Goal: Task Accomplishment & Management: Complete application form

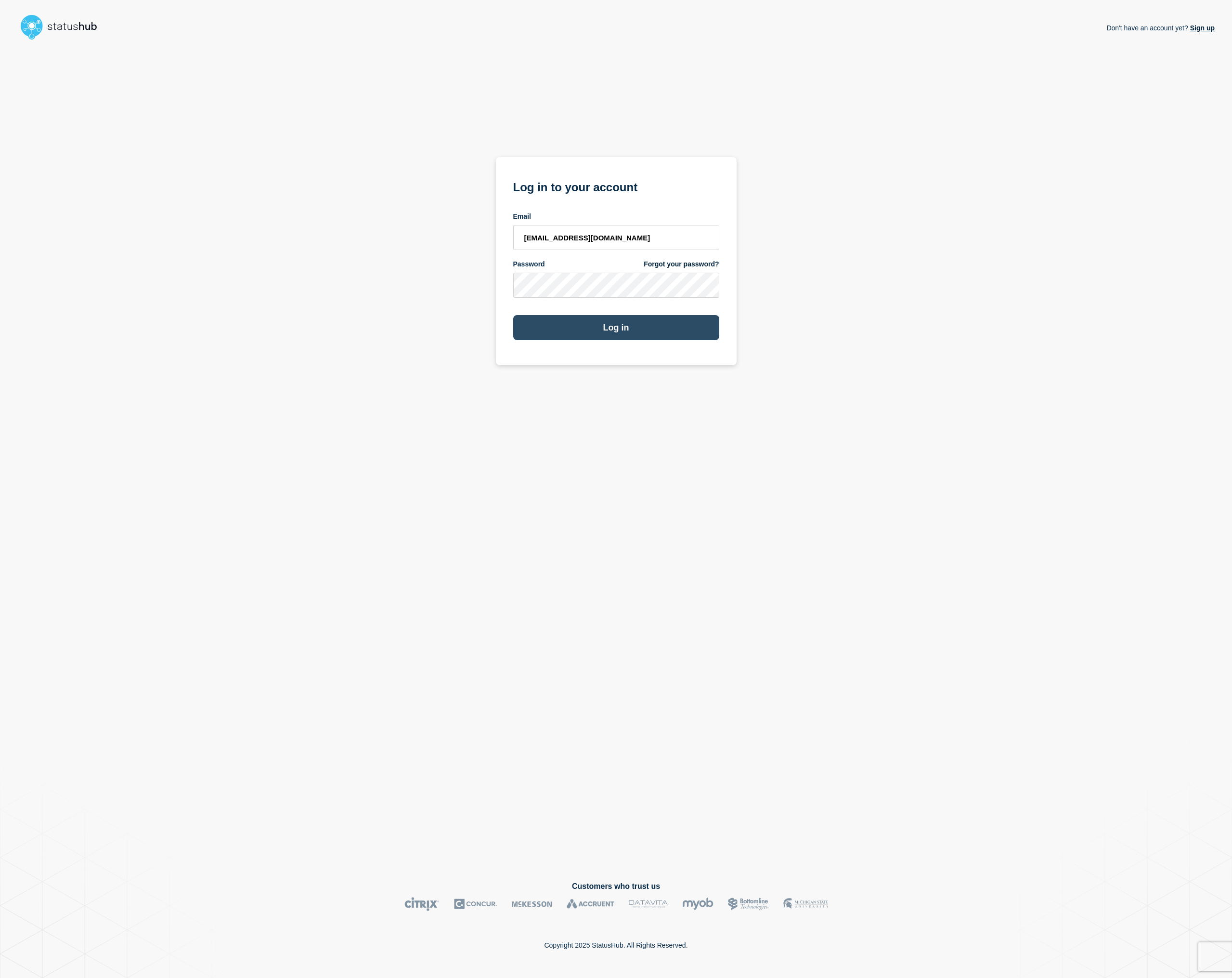
click at [683, 334] on button "Log in" at bounding box center [617, 327] width 206 height 25
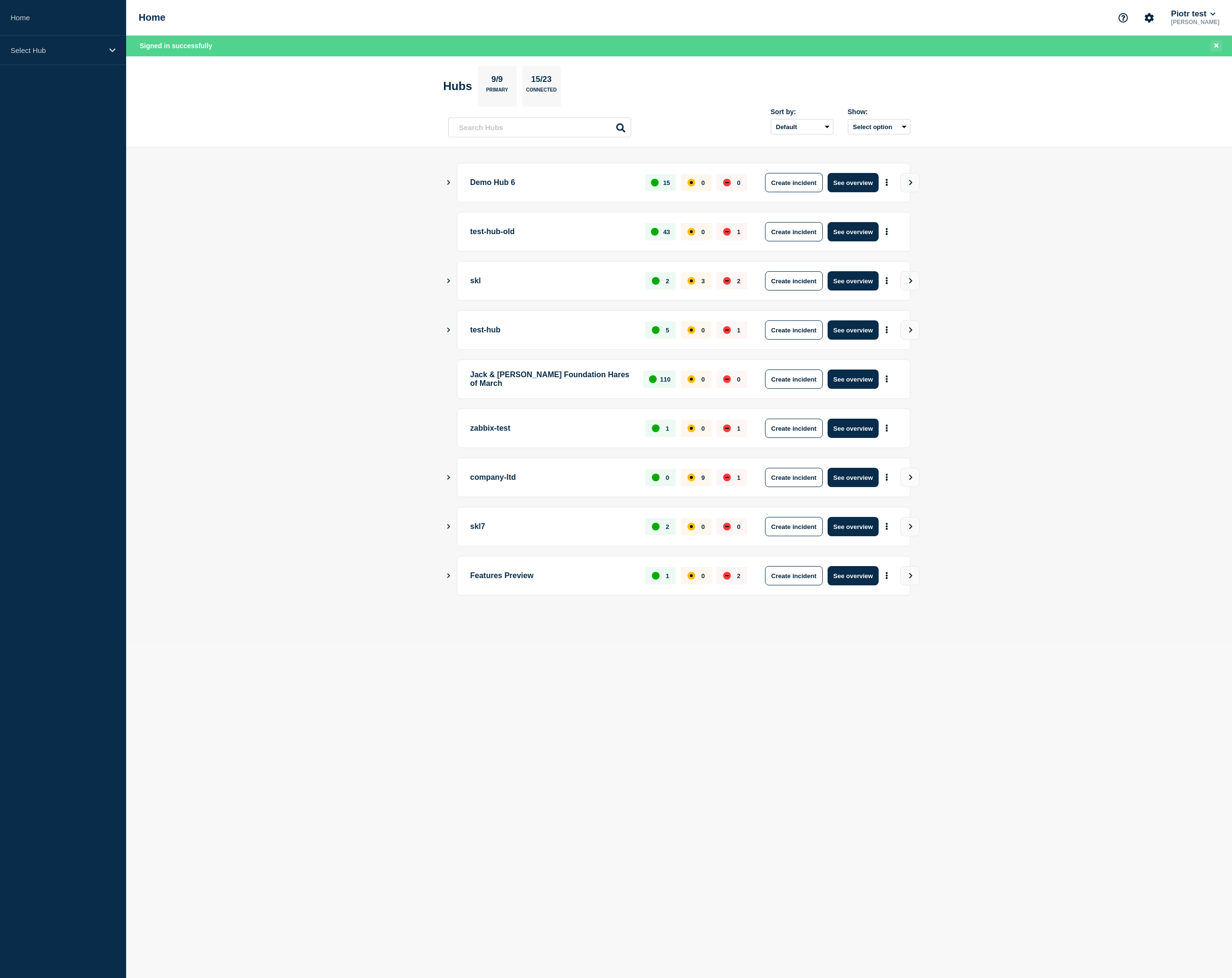
click at [1213, 45] on button "Close banner" at bounding box center [1216, 45] width 12 height 11
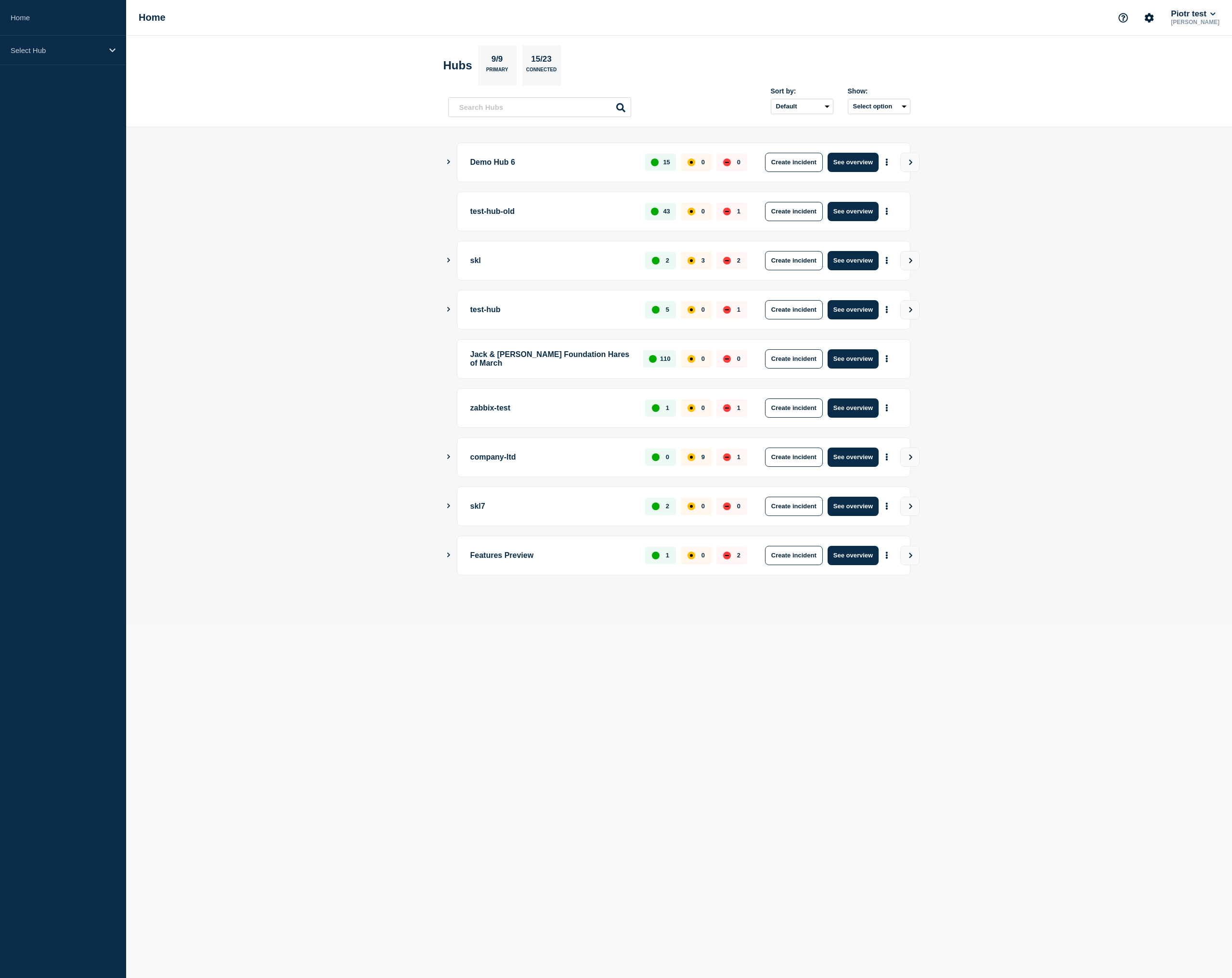
click at [1187, 9] on button "Piotr test" at bounding box center [1193, 14] width 48 height 10
click at [1154, 224] on button "QA Automation" at bounding box center [1146, 219] width 54 height 9
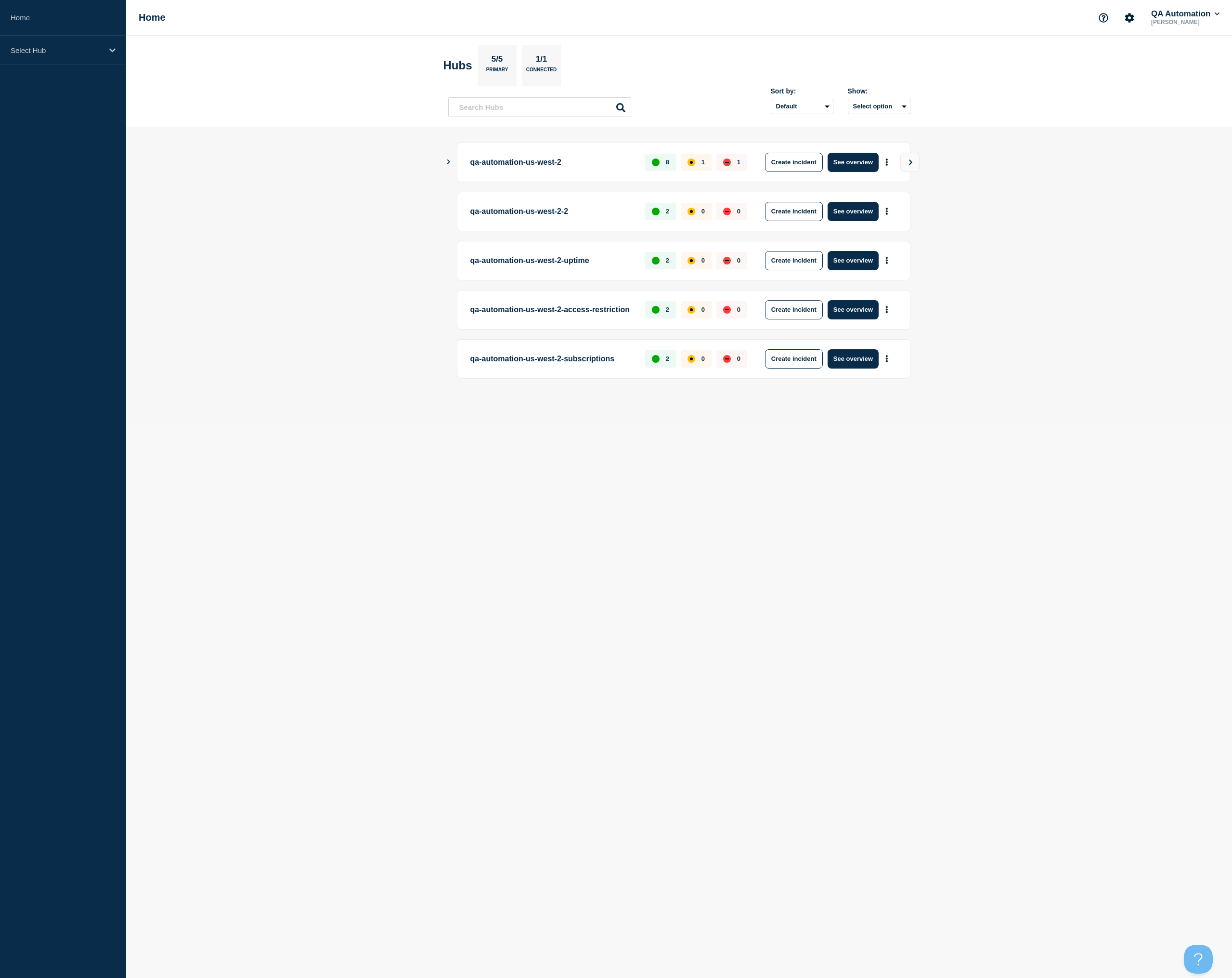
click at [449, 163] on icon "Show Connected Hubs" at bounding box center [448, 162] width 7 height 5
click at [1176, 14] on button "QA Automation" at bounding box center [1185, 14] width 72 height 10
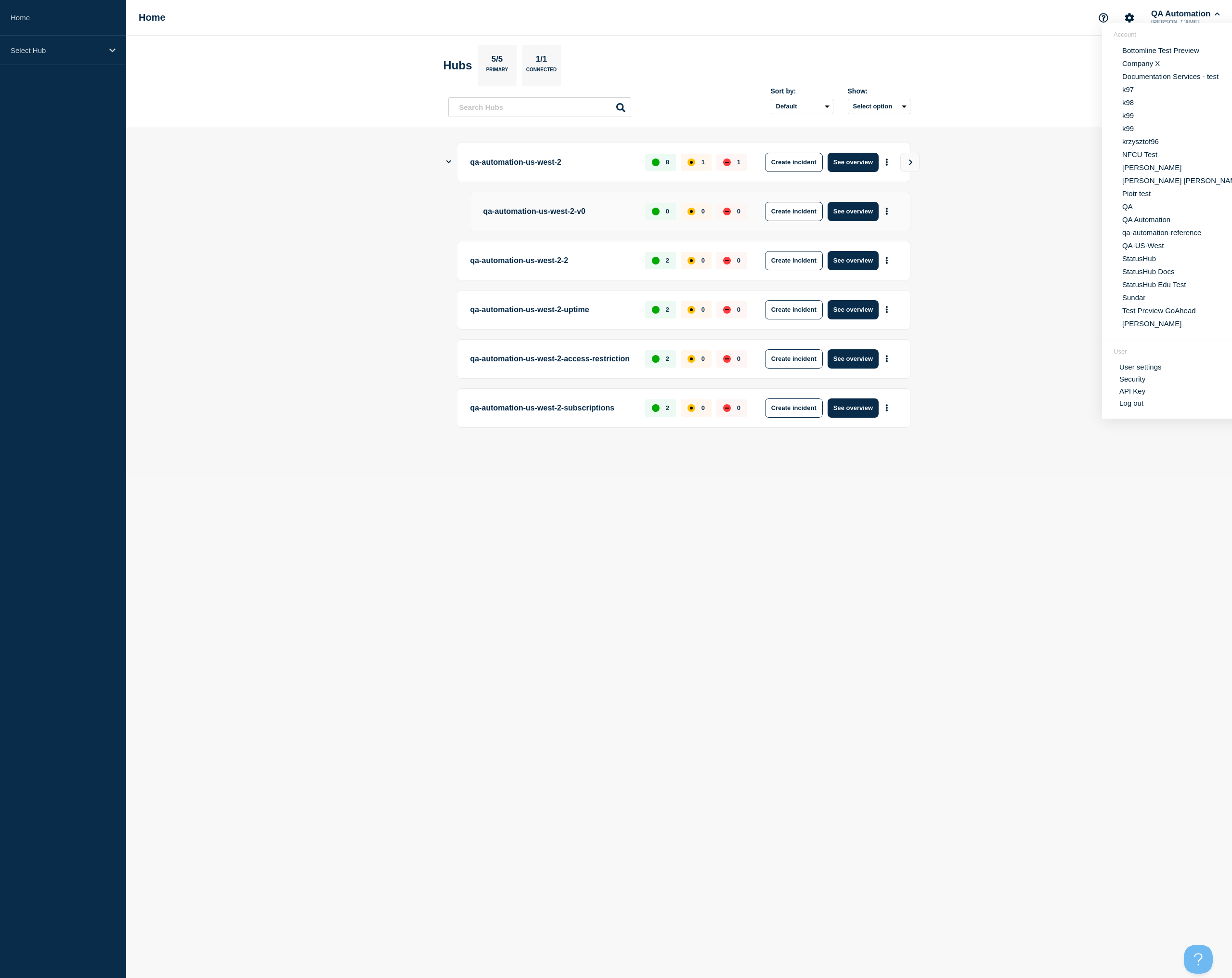
click at [1088, 64] on header "Hubs 5/5 Primary 1/1 Connected Sort by: Default Last added Last updated Most ac…" at bounding box center [680, 81] width 1106 height 92
click at [1125, 19] on icon "Account settings" at bounding box center [1130, 17] width 9 height 9
click at [1189, 10] on button "QA Automation" at bounding box center [1185, 14] width 72 height 10
click at [1138, 395] on link "API Key" at bounding box center [1132, 391] width 26 height 8
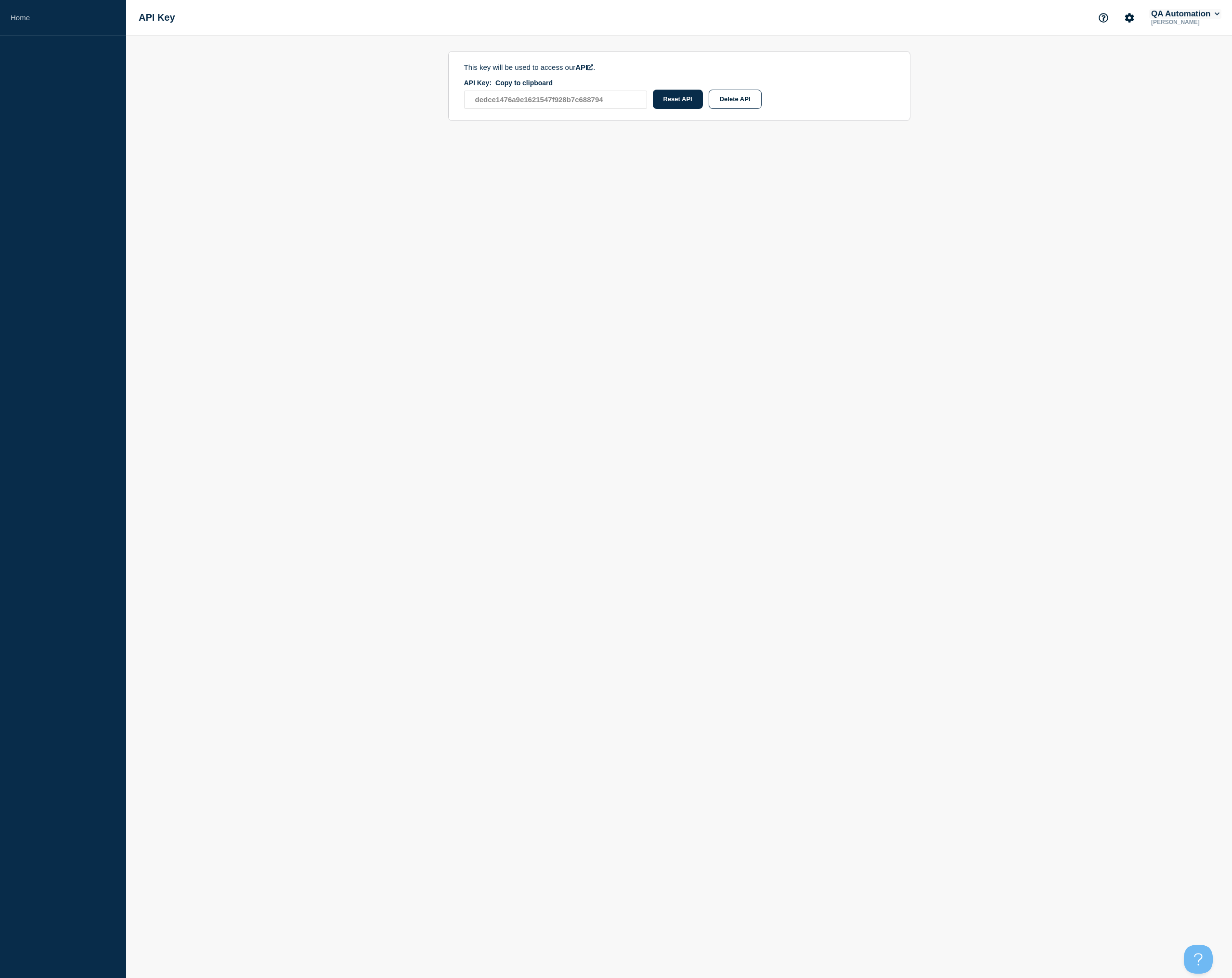
click at [1151, 15] on button "QA Automation" at bounding box center [1185, 14] width 72 height 10
click at [969, 302] on body "Home API Key QA Automation Piotr Sokołowski Account Bottomline Test Preview Com…" at bounding box center [616, 489] width 1232 height 978
click at [40, 22] on link "Home" at bounding box center [63, 17] width 126 height 36
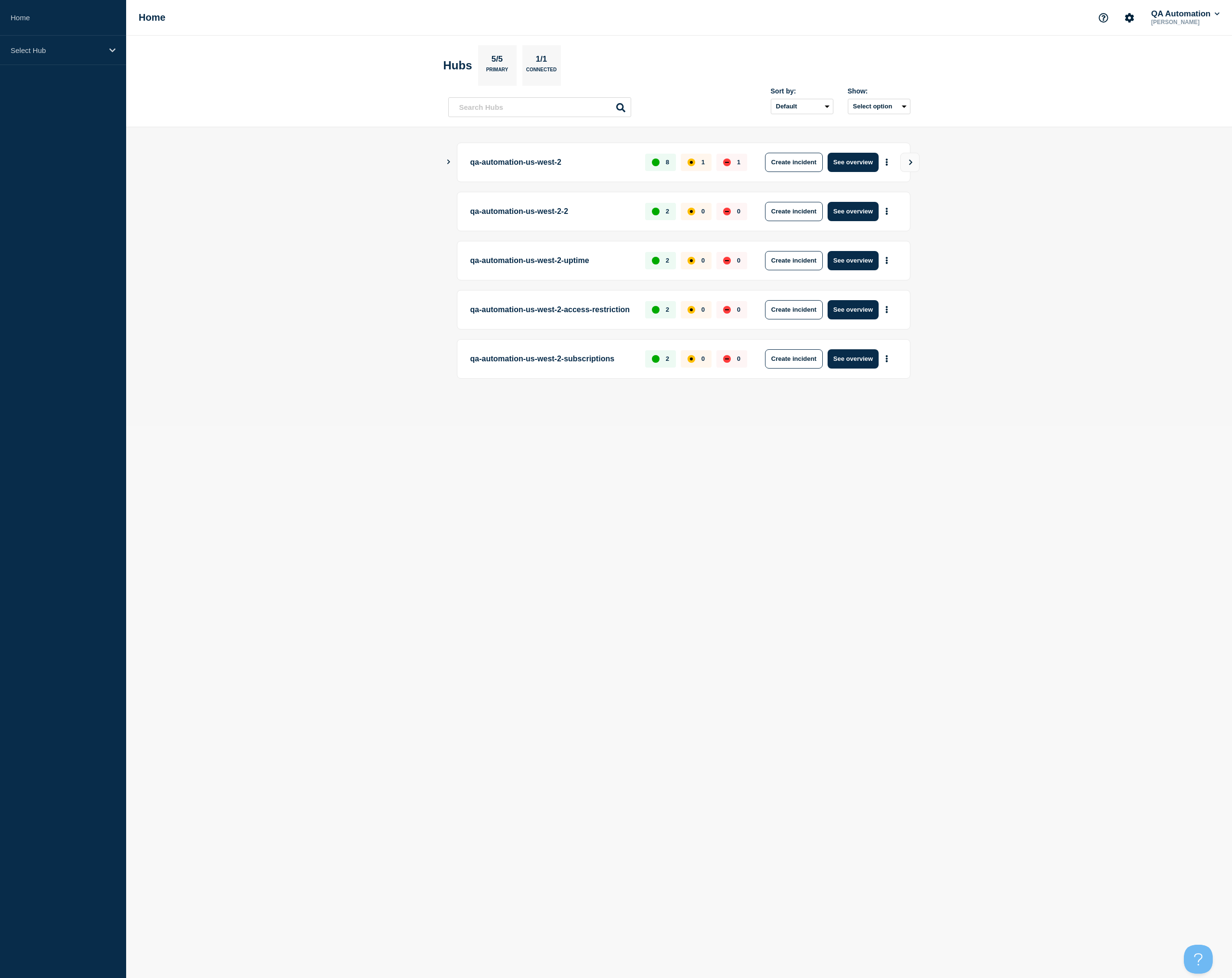
click at [1082, 182] on main "qa-automation-us-west-2 8 1 1 Create incident See overview qa-automation-us-wes…" at bounding box center [680, 277] width 1106 height 299
click at [1180, 7] on div "Home QA Automation Piotr Sokołowski" at bounding box center [680, 17] width 1106 height 36
click at [1177, 12] on button "QA Automation" at bounding box center [1185, 14] width 72 height 10
click at [1135, 407] on button "Log out" at bounding box center [1131, 403] width 24 height 8
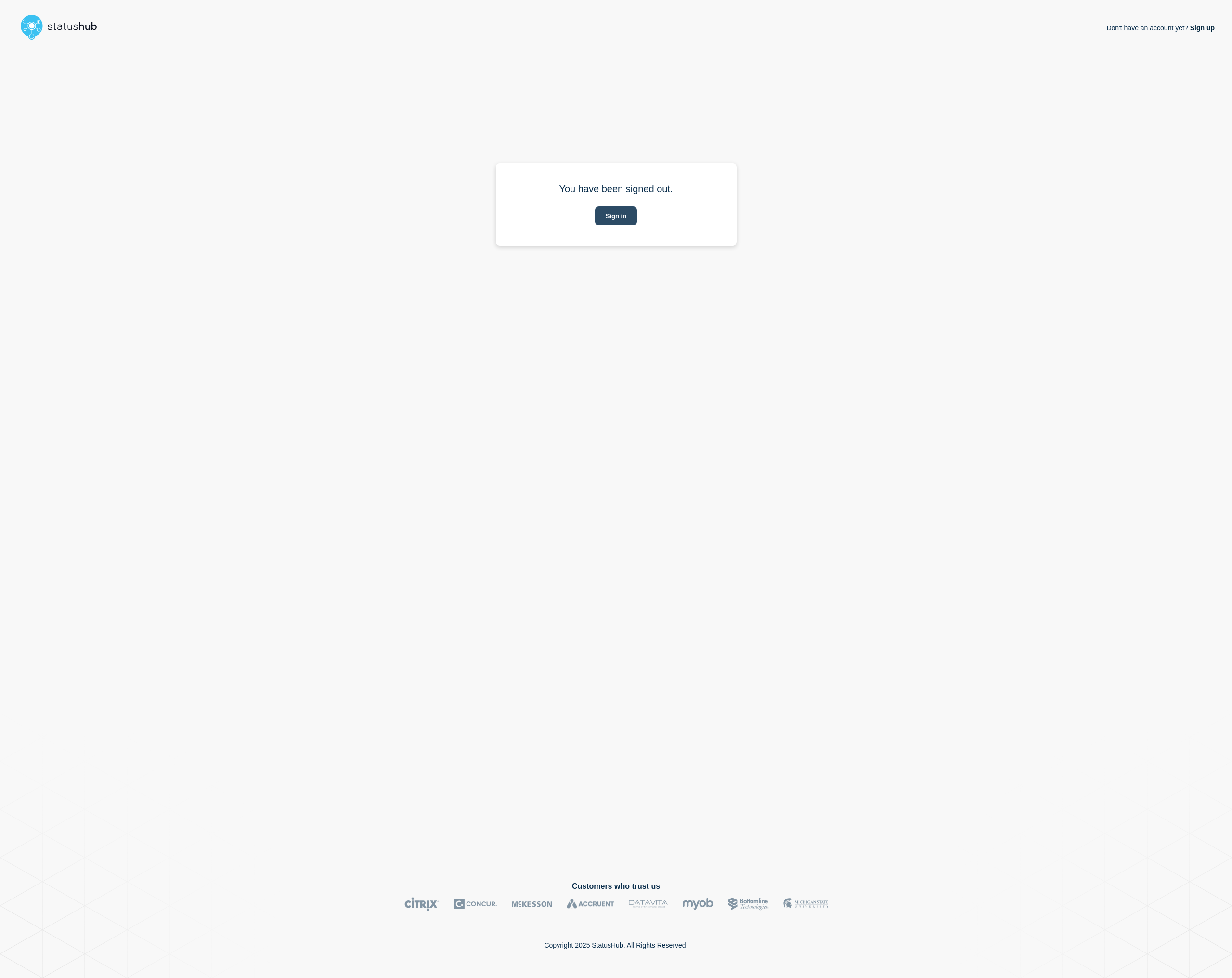
click at [617, 218] on button "Sign in" at bounding box center [616, 216] width 42 height 19
click at [565, 225] on div "Email" at bounding box center [617, 231] width 206 height 38
click at [562, 236] on input "email input" at bounding box center [617, 237] width 206 height 25
paste input "-us-west-2@statushub.com"
type input "[EMAIL_ADDRESS][DOMAIN_NAME]"
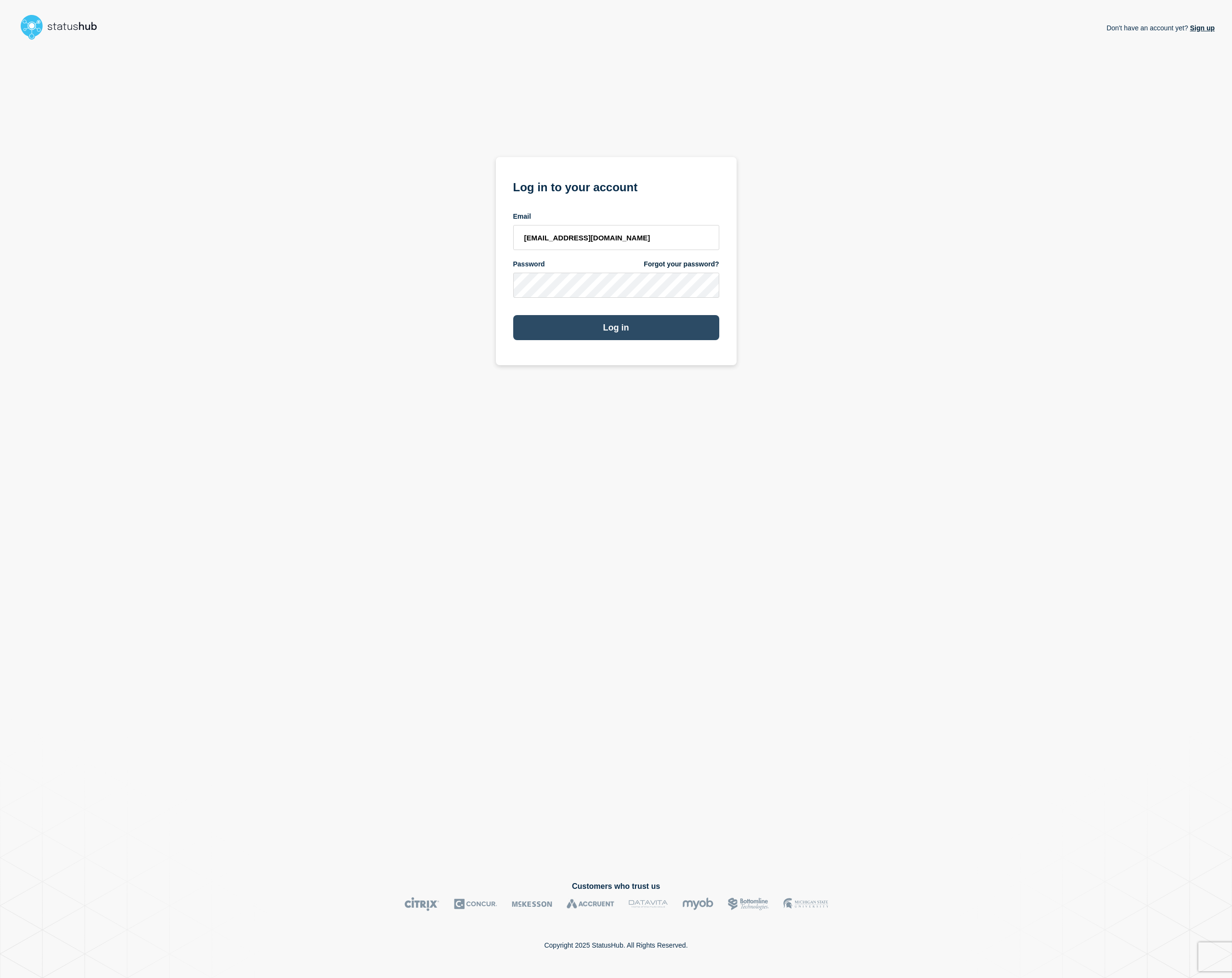
click at [628, 339] on button "Log in" at bounding box center [617, 327] width 206 height 25
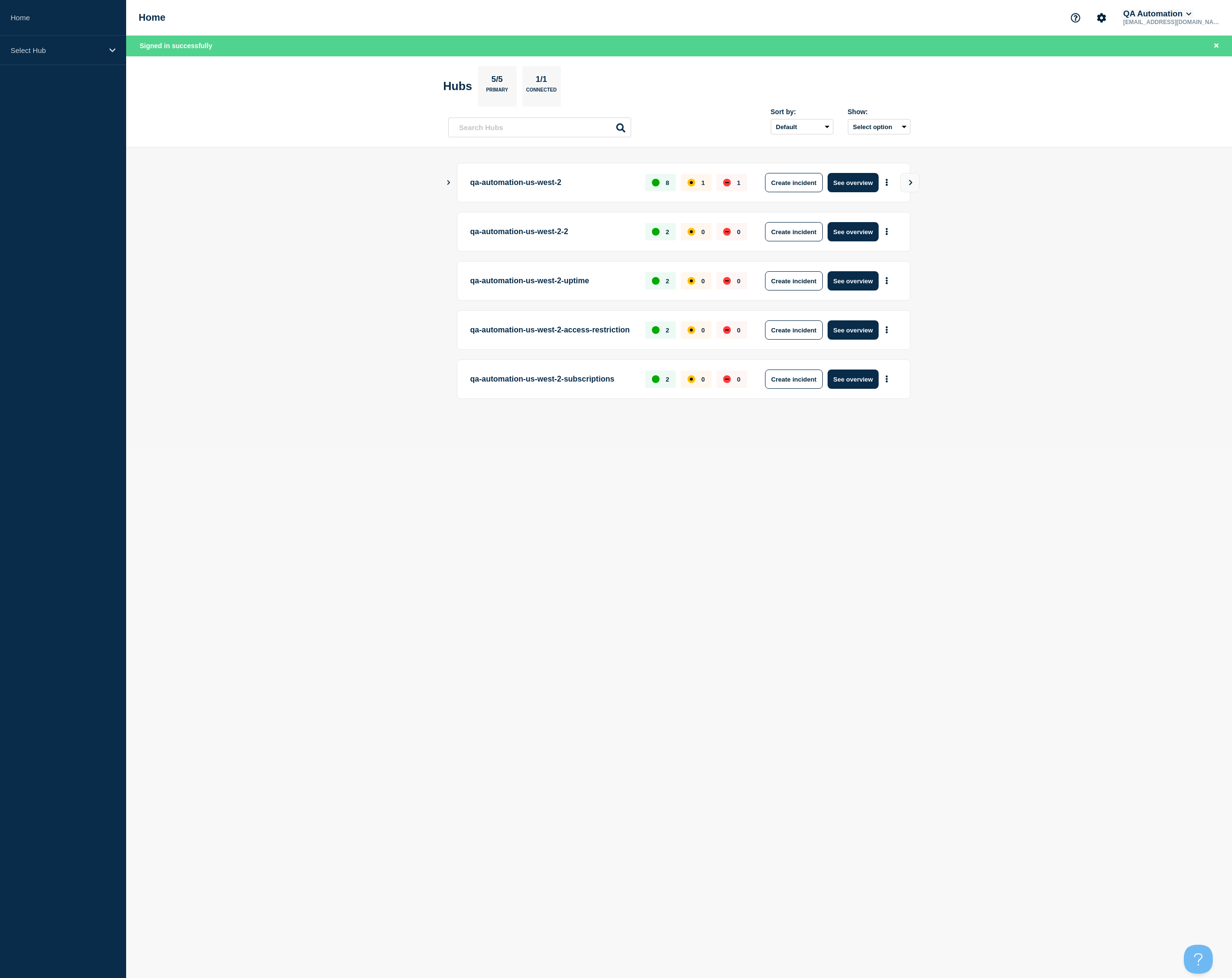
click at [1127, 14] on button "QA Automation" at bounding box center [1157, 14] width 72 height 10
click at [1164, 122] on link "API Key" at bounding box center [1159, 118] width 26 height 8
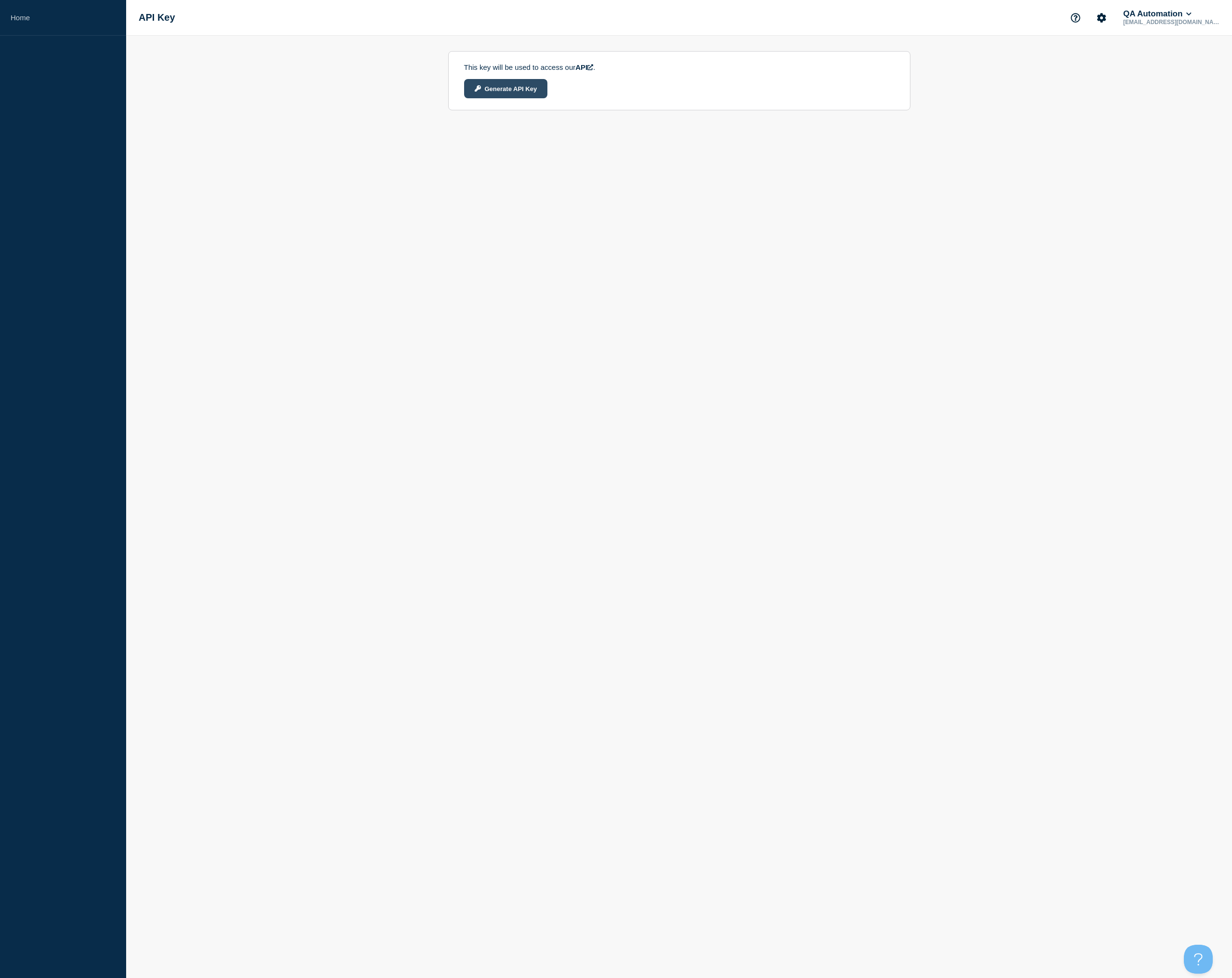
click at [517, 97] on button "Generate API Key" at bounding box center [505, 88] width 83 height 19
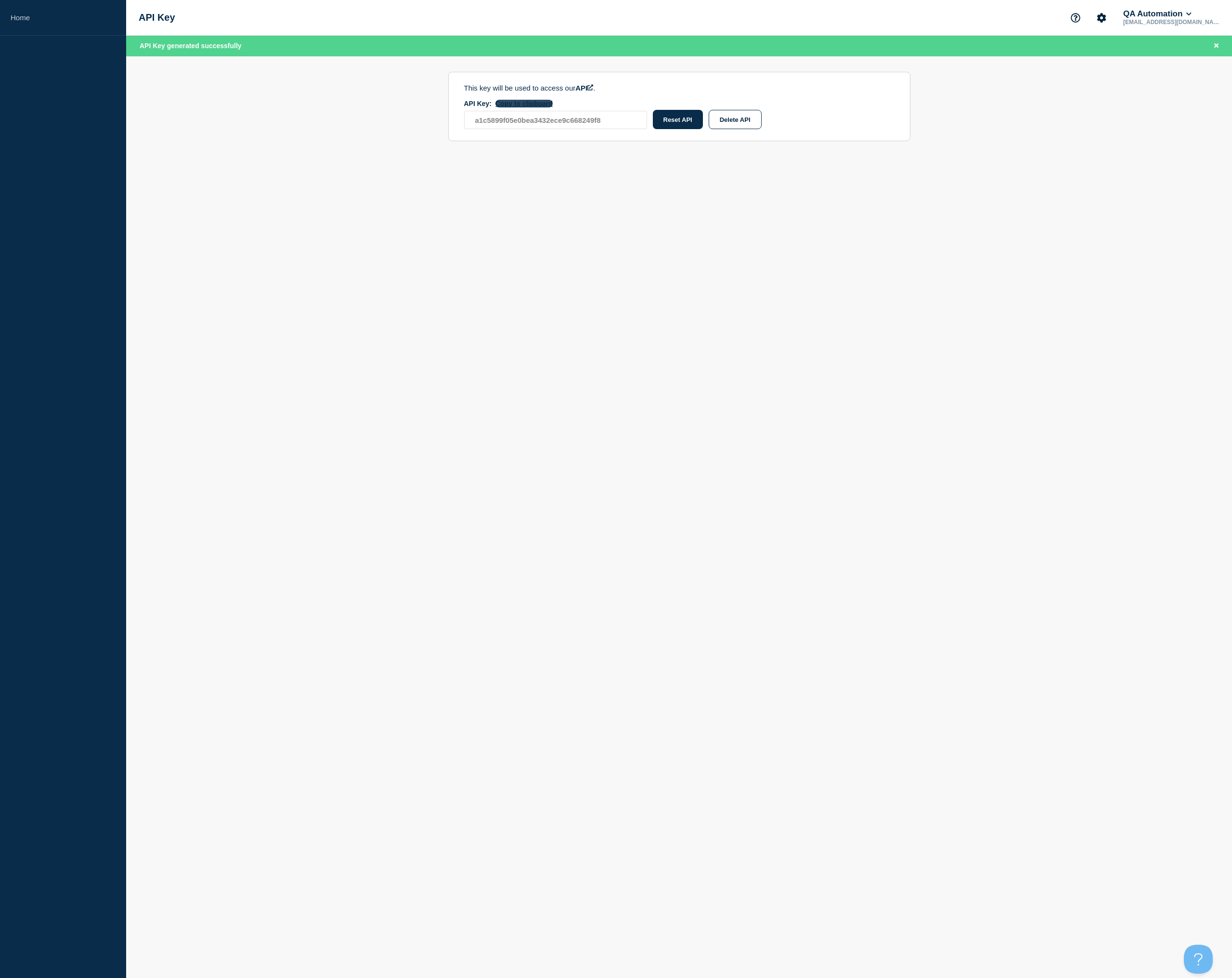
click at [523, 107] on button "Copy to clipboard" at bounding box center [524, 103] width 57 height 7
click at [372, 154] on main "This key will be used to access our API . API Key: Copy to clipboard a1c5899f05…" at bounding box center [680, 106] width 1106 height 100
click at [1165, 15] on button "QA Automation" at bounding box center [1157, 14] width 72 height 10
click at [1153, 134] on button "Log out" at bounding box center [1159, 130] width 24 height 8
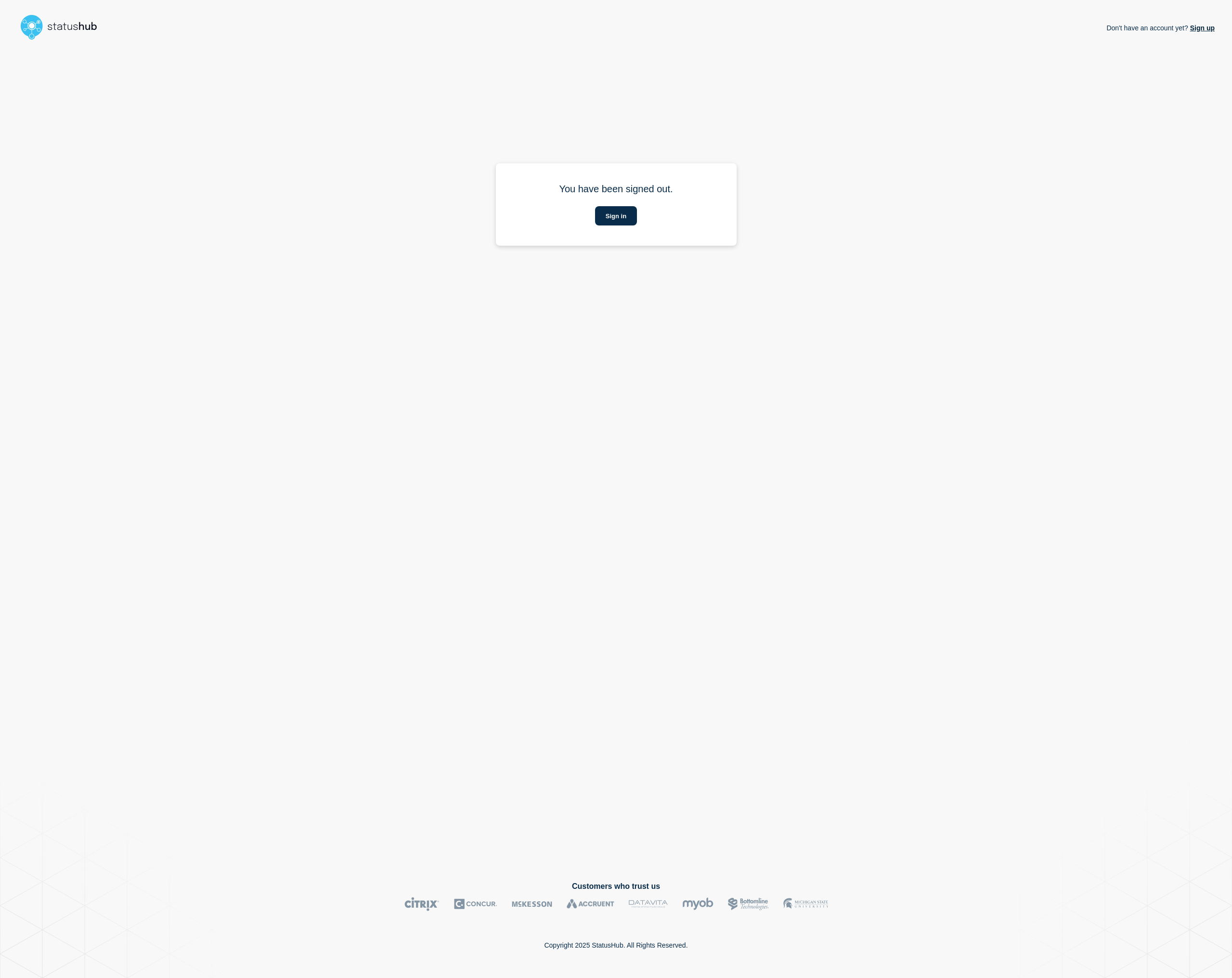
click at [894, 218] on div "Don't have an account yet? Sign up You have been signed out. Sign in" at bounding box center [616, 454] width 1197 height 822
click at [616, 215] on button "Sign in" at bounding box center [616, 216] width 42 height 19
type input "piotr@statushub.com"
click at [655, 335] on button "Log in" at bounding box center [617, 327] width 206 height 25
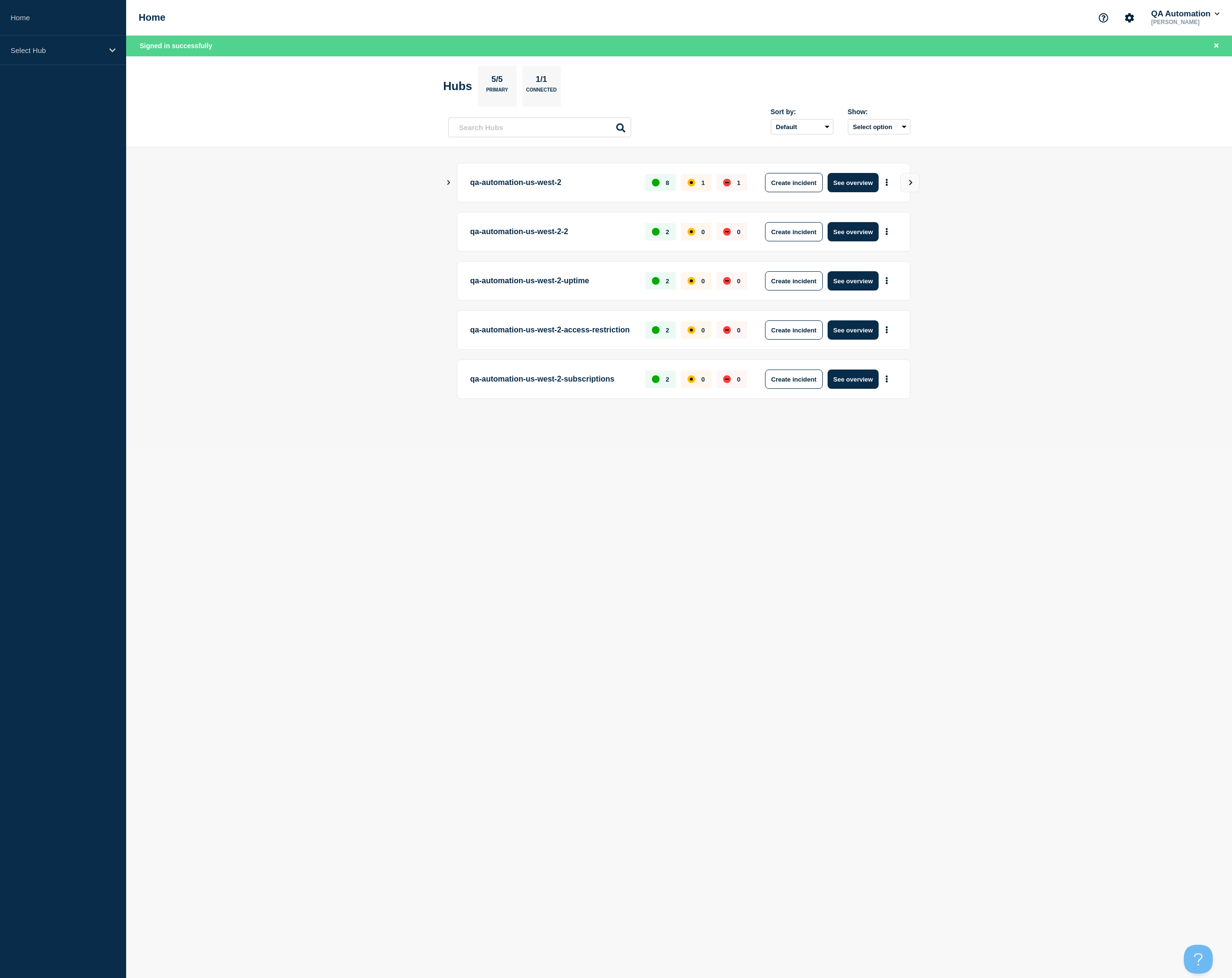
click at [1019, 182] on main "qa-automation-us-west-2 8 1 1 Create incident See overview qa-automation-us-wes…" at bounding box center [680, 297] width 1106 height 299
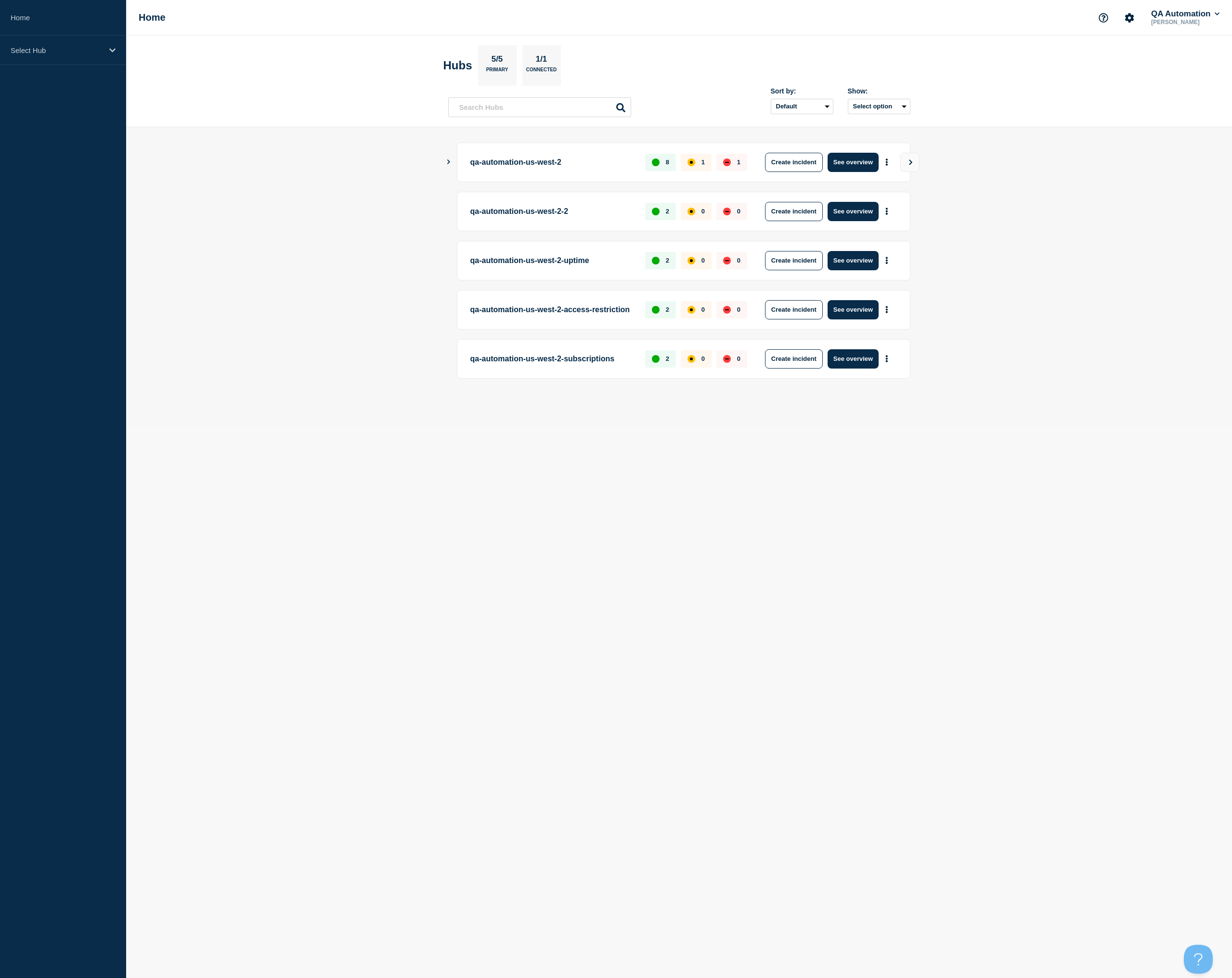
drag, startPoint x: 1008, startPoint y: 268, endPoint x: 861, endPoint y: 109, distance: 216.5
click at [1008, 268] on main "qa-automation-us-west-2 8 1 1 Create incident See overview qa-automation-us-wes…" at bounding box center [680, 277] width 1106 height 299
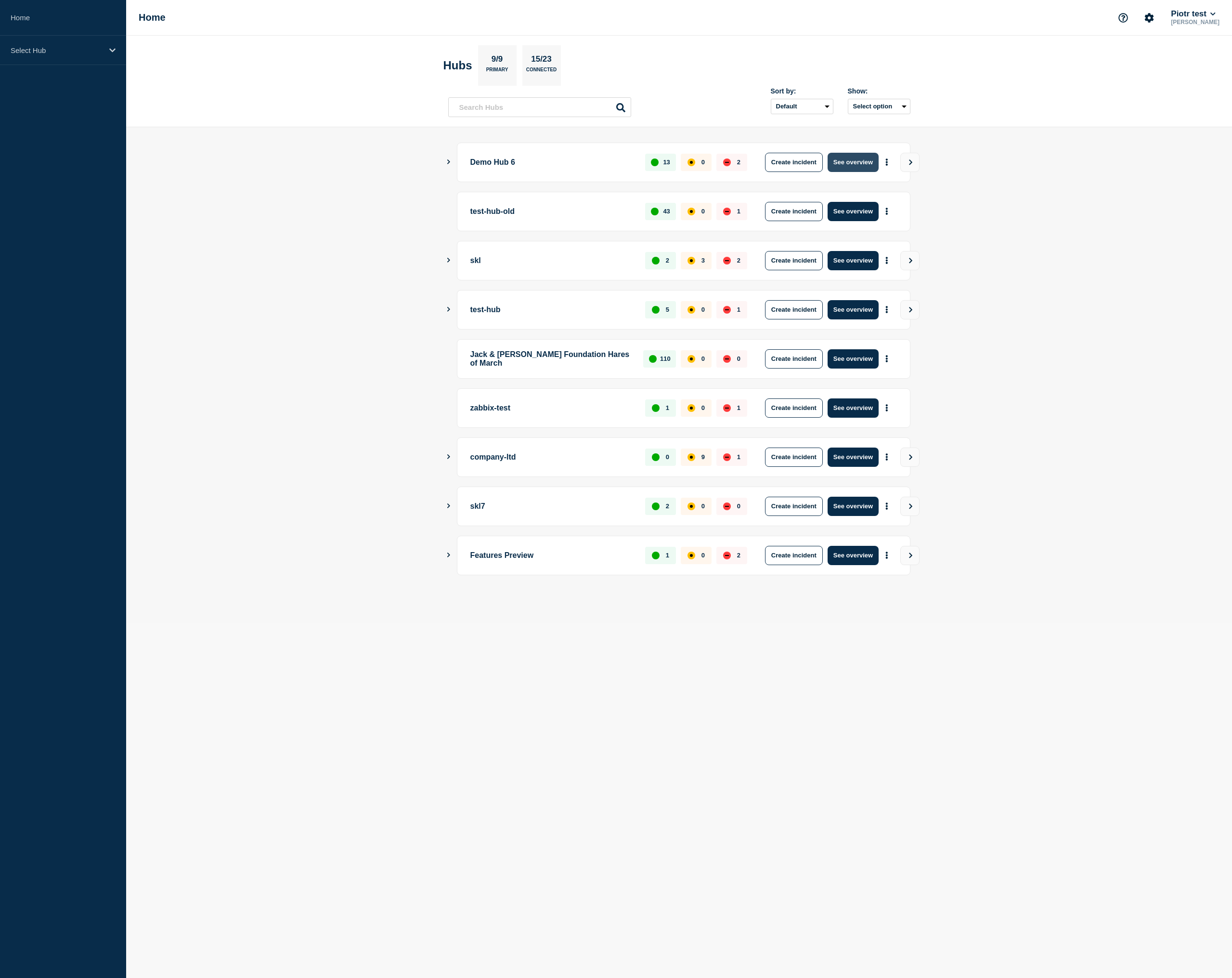
click at [853, 160] on button "See overview" at bounding box center [854, 162] width 51 height 19
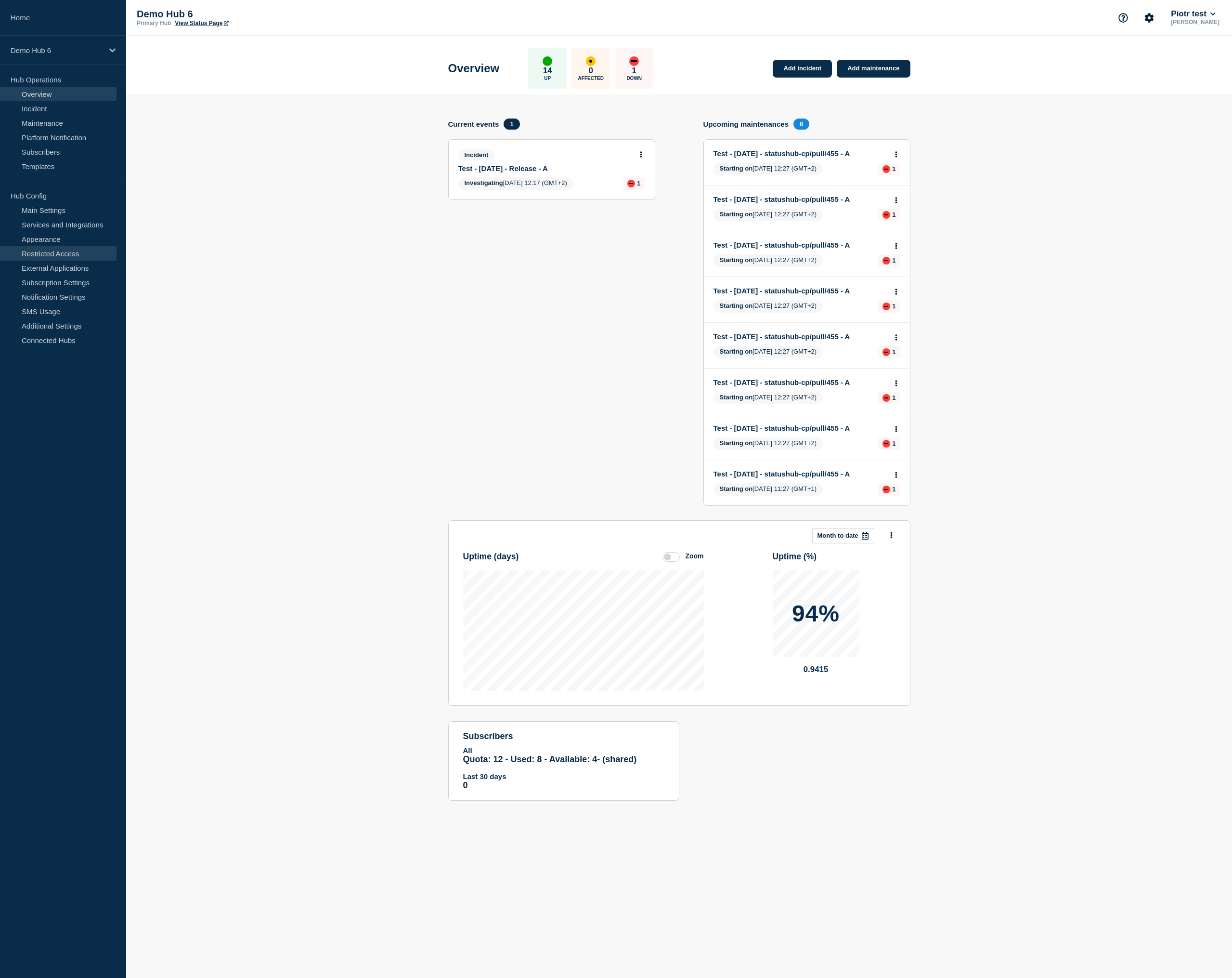
click at [61, 250] on link "Restricted Access" at bounding box center [58, 253] width 116 height 14
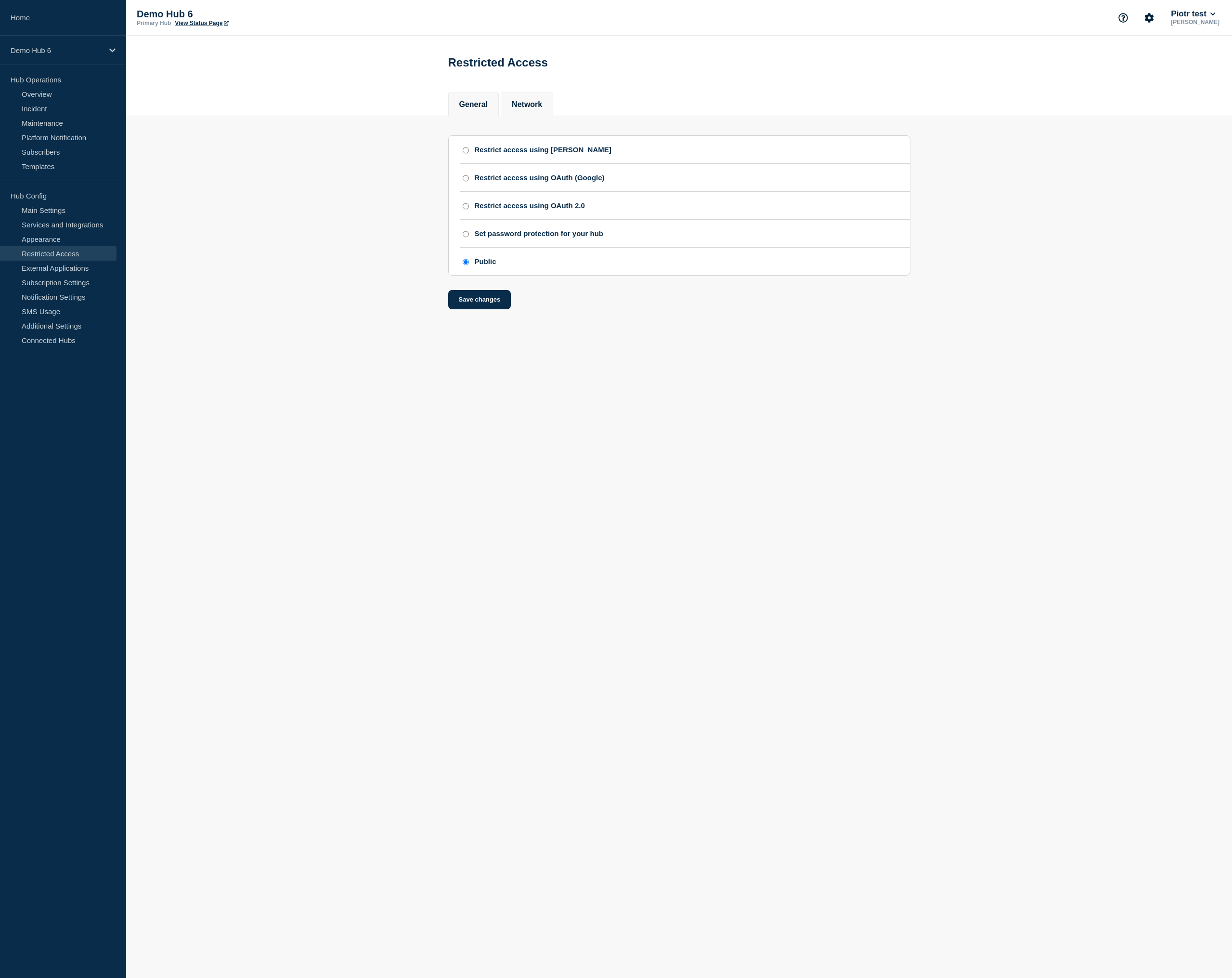
click at [529, 112] on li "Network" at bounding box center [528, 104] width 53 height 24
click at [557, 159] on div "Allow access only from whitelisted IP addresses" at bounding box center [562, 155] width 166 height 8
click at [552, 157] on div "Allow access only from whitelisted IP addresses" at bounding box center [562, 155] width 166 height 8
click at [472, 158] on input "enable IP whitelist checkbox" at bounding box center [471, 155] width 7 height 7
checkbox input "true"
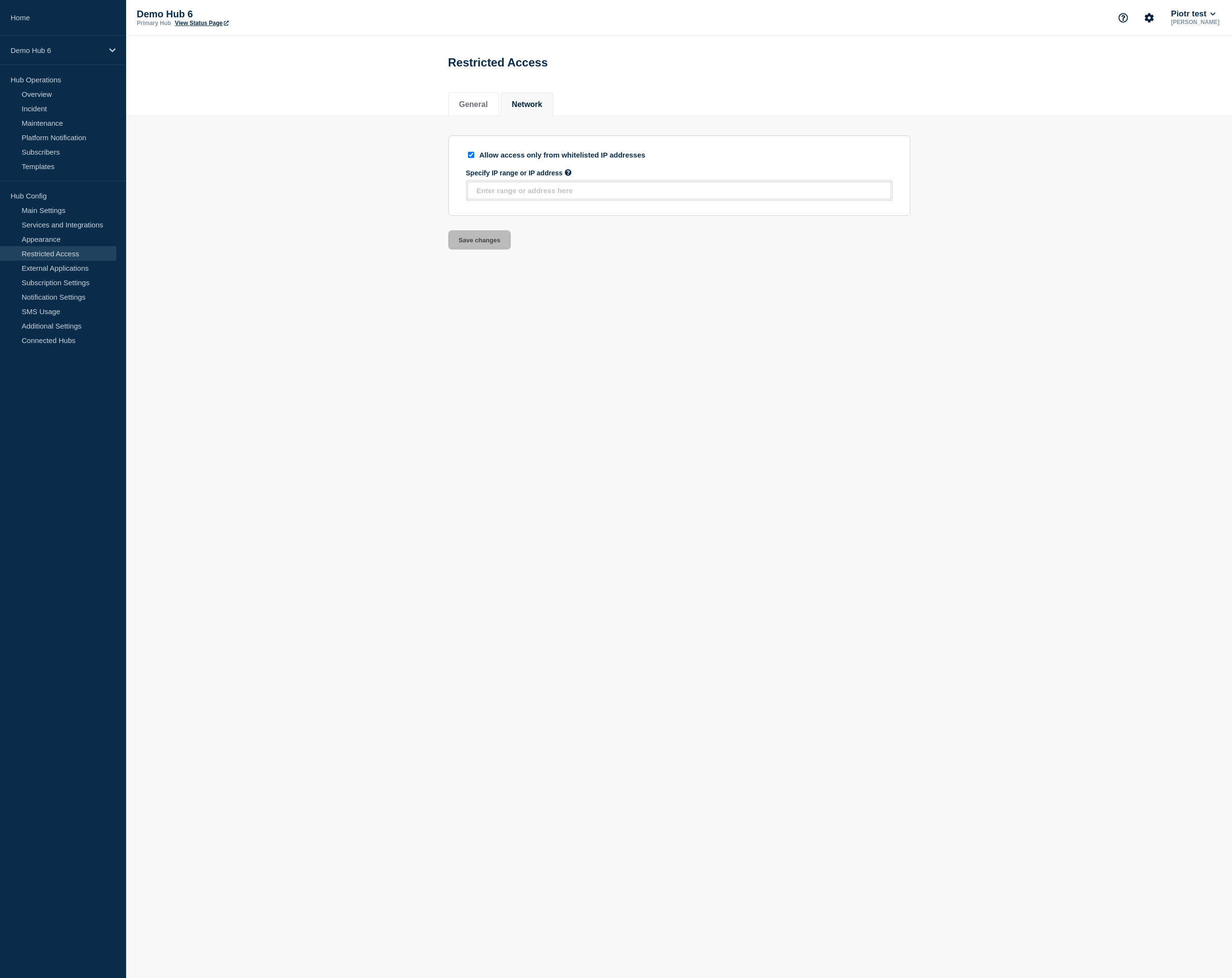
click at [566, 176] on icon at bounding box center [568, 173] width 7 height 7
click at [566, 176] on icon at bounding box center [568, 173] width 7 height 7
drag, startPoint x: 841, startPoint y: 112, endPoint x: 878, endPoint y: 59, distance: 64.6
click at [841, 112] on div "General Network" at bounding box center [680, 99] width 462 height 33
click at [28, 102] on link "Incident" at bounding box center [58, 107] width 116 height 14
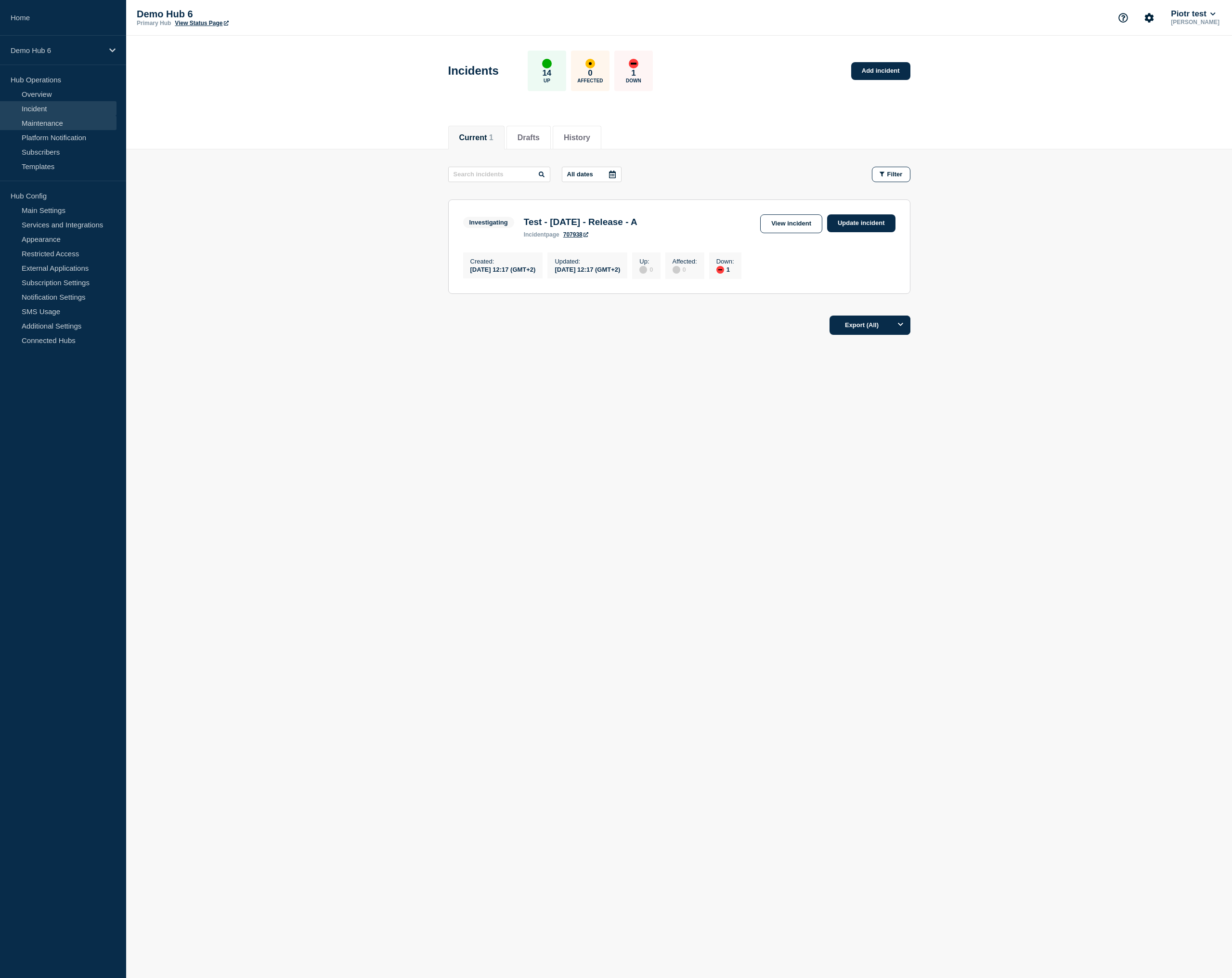
click at [68, 120] on link "Maintenance" at bounding box center [58, 122] width 116 height 14
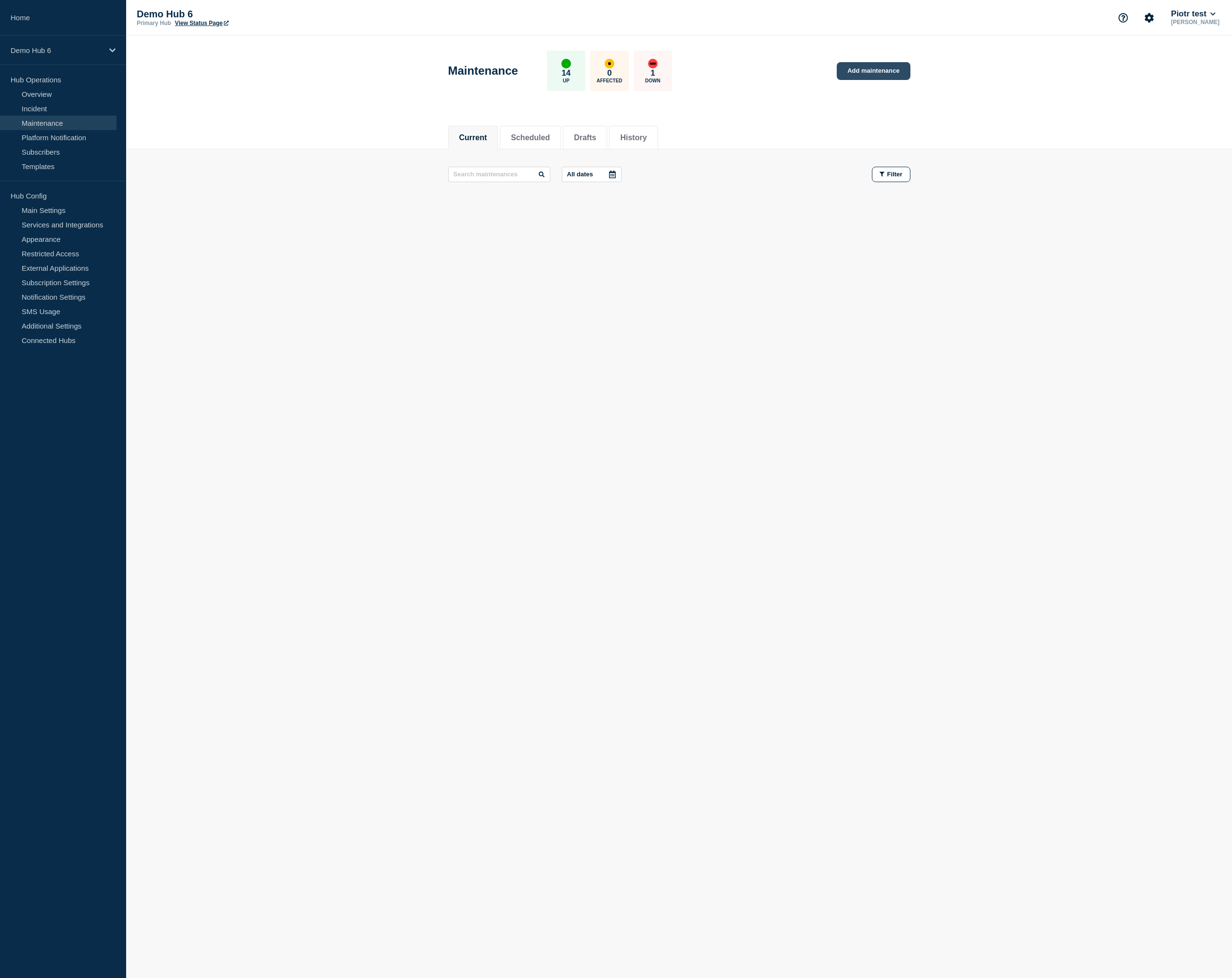
click at [890, 65] on link "Add maintenance" at bounding box center [874, 71] width 73 height 18
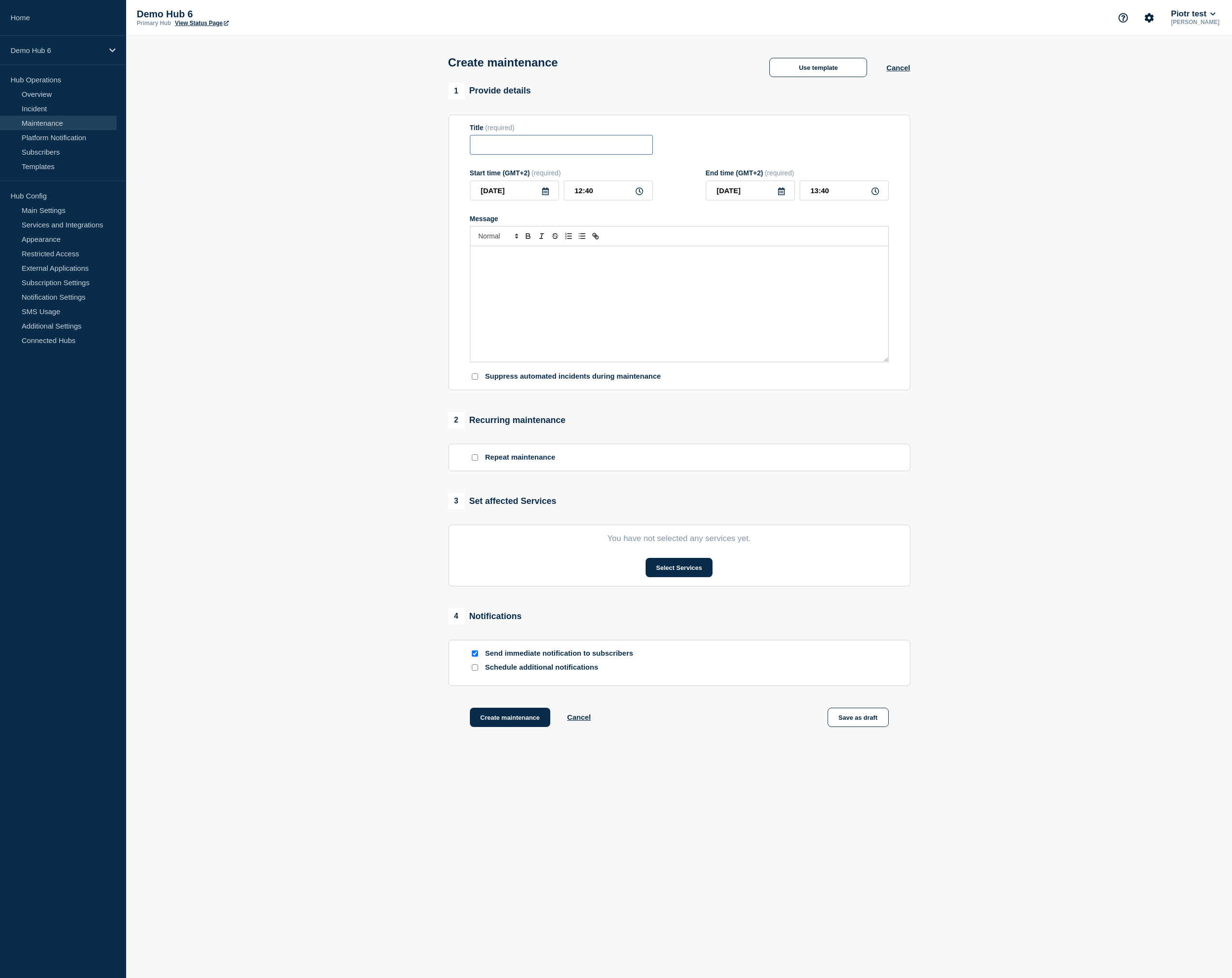
click at [532, 150] on input "Title" at bounding box center [562, 145] width 183 height 20
paste input "﻿"
type input "﻿Test - [DATE] - Release - M1"
click at [614, 261] on p "Message" at bounding box center [680, 256] width 404 height 8
click at [594, 197] on input "12:40" at bounding box center [609, 191] width 89 height 20
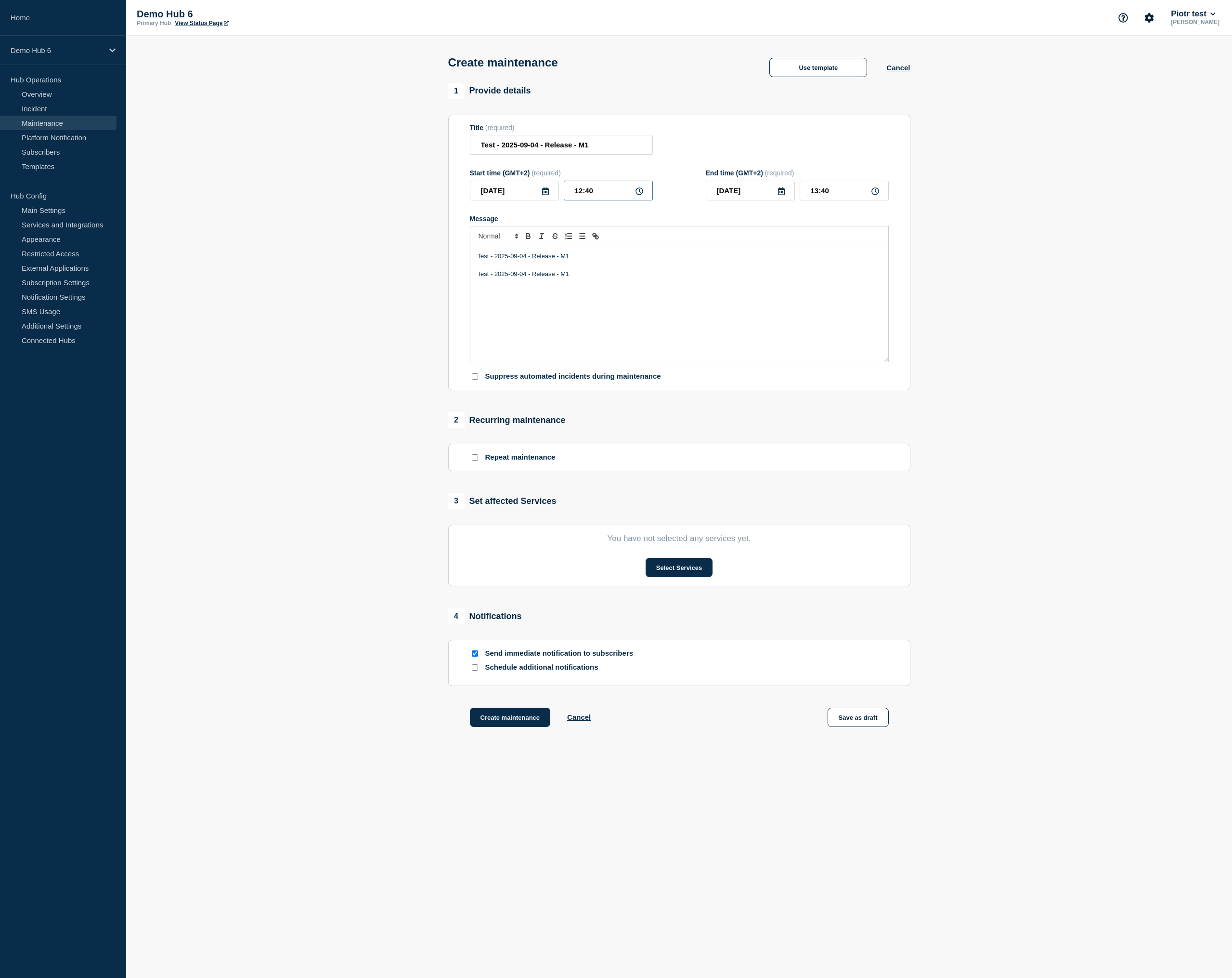
type input "12:45"
click at [818, 200] on input "13:45" at bounding box center [845, 191] width 89 height 20
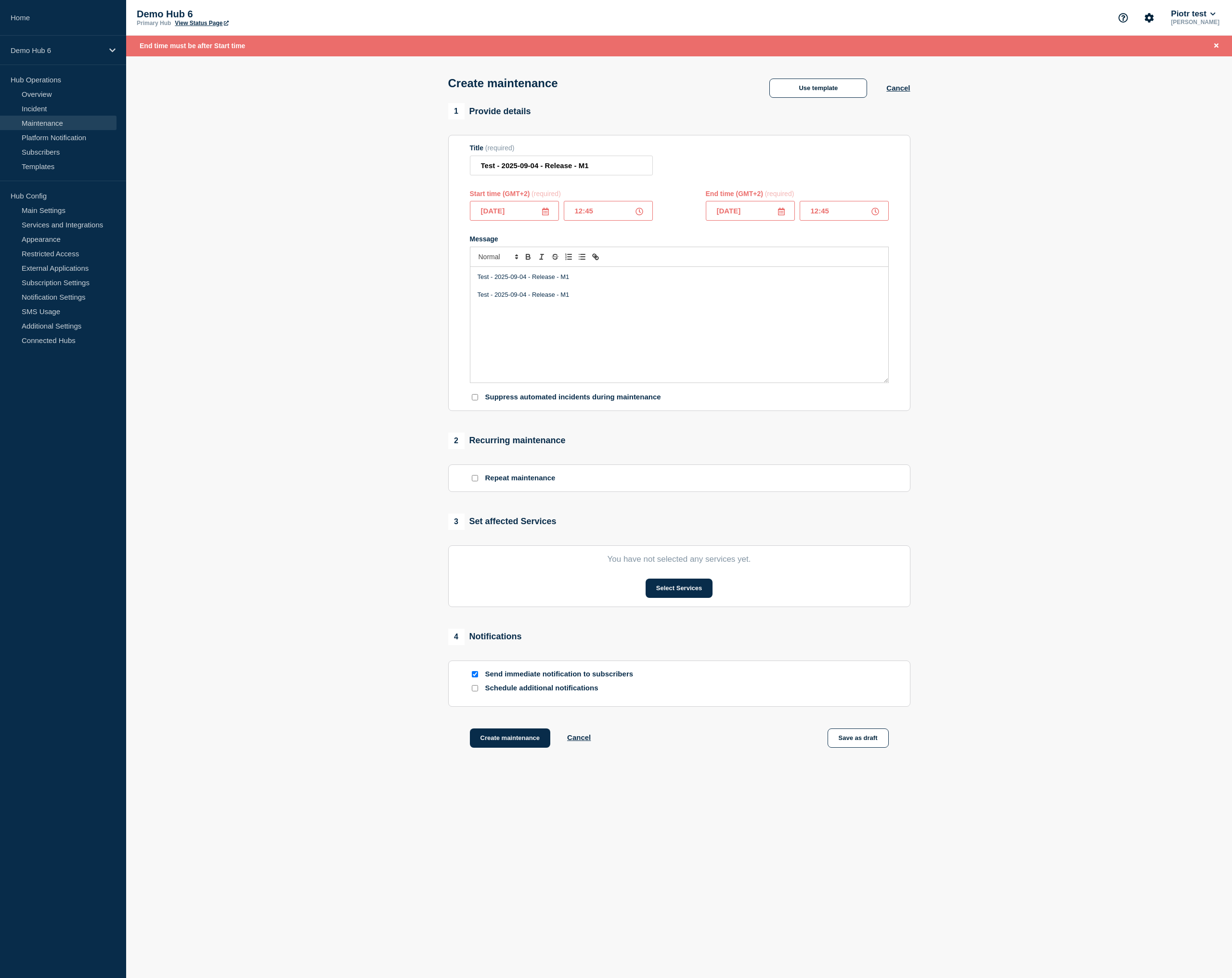
drag, startPoint x: 827, startPoint y: 216, endPoint x: 832, endPoint y: 216, distance: 5.0
click at [832, 216] on input "12:45" at bounding box center [845, 211] width 89 height 20
type input "12:49"
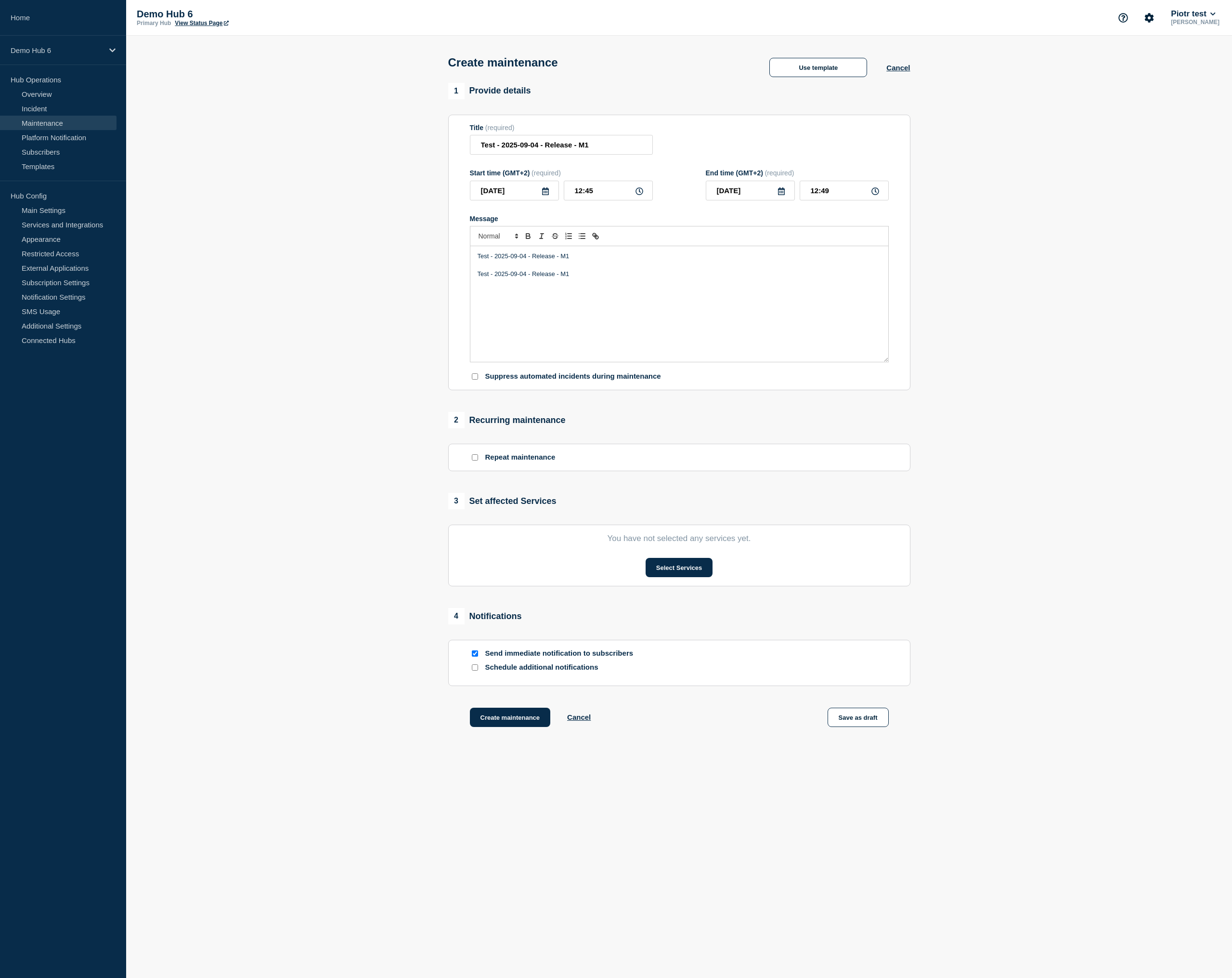
click at [749, 332] on div "﻿Test - [DATE] - Release - M1 ﻿Test - [DATE] - Release - M1" at bounding box center [680, 304] width 418 height 116
click at [476, 657] on input "Send immediate notification to subscribers" at bounding box center [476, 653] width 7 height 7
checkbox input "false"
click at [475, 671] on input "Schedule additional notifications" at bounding box center [476, 667] width 7 height 7
checkbox input "true"
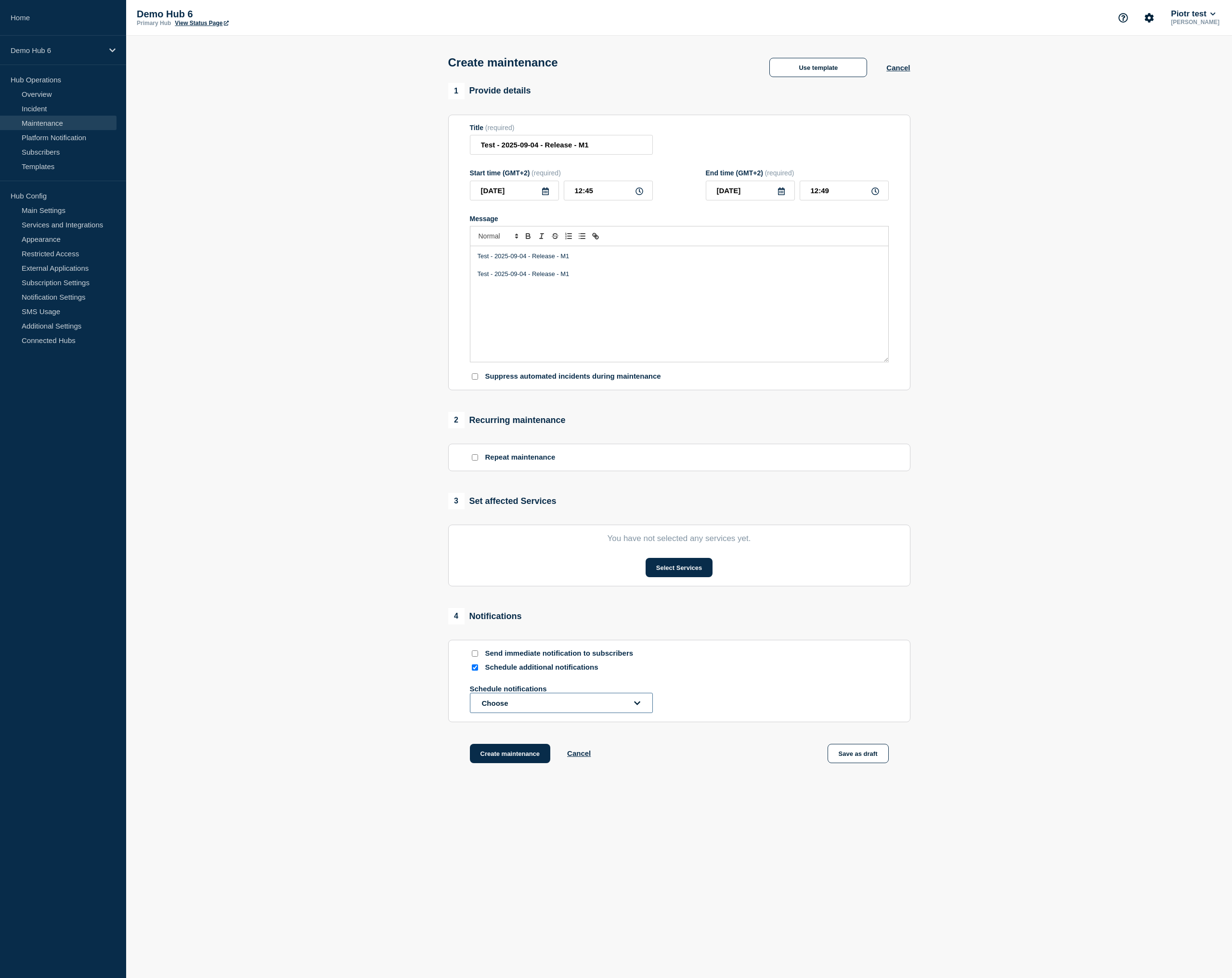
drag, startPoint x: 491, startPoint y: 720, endPoint x: 495, endPoint y: 732, distance: 12.6
click at [491, 713] on button "Choose" at bounding box center [562, 703] width 183 height 20
drag, startPoint x: 523, startPoint y: 926, endPoint x: 529, endPoint y: 890, distance: 36.5
click at [523, 907] on button "At the time of event" at bounding box center [511, 903] width 67 height 8
click at [541, 920] on button "At the end of the event" at bounding box center [517, 917] width 78 height 8
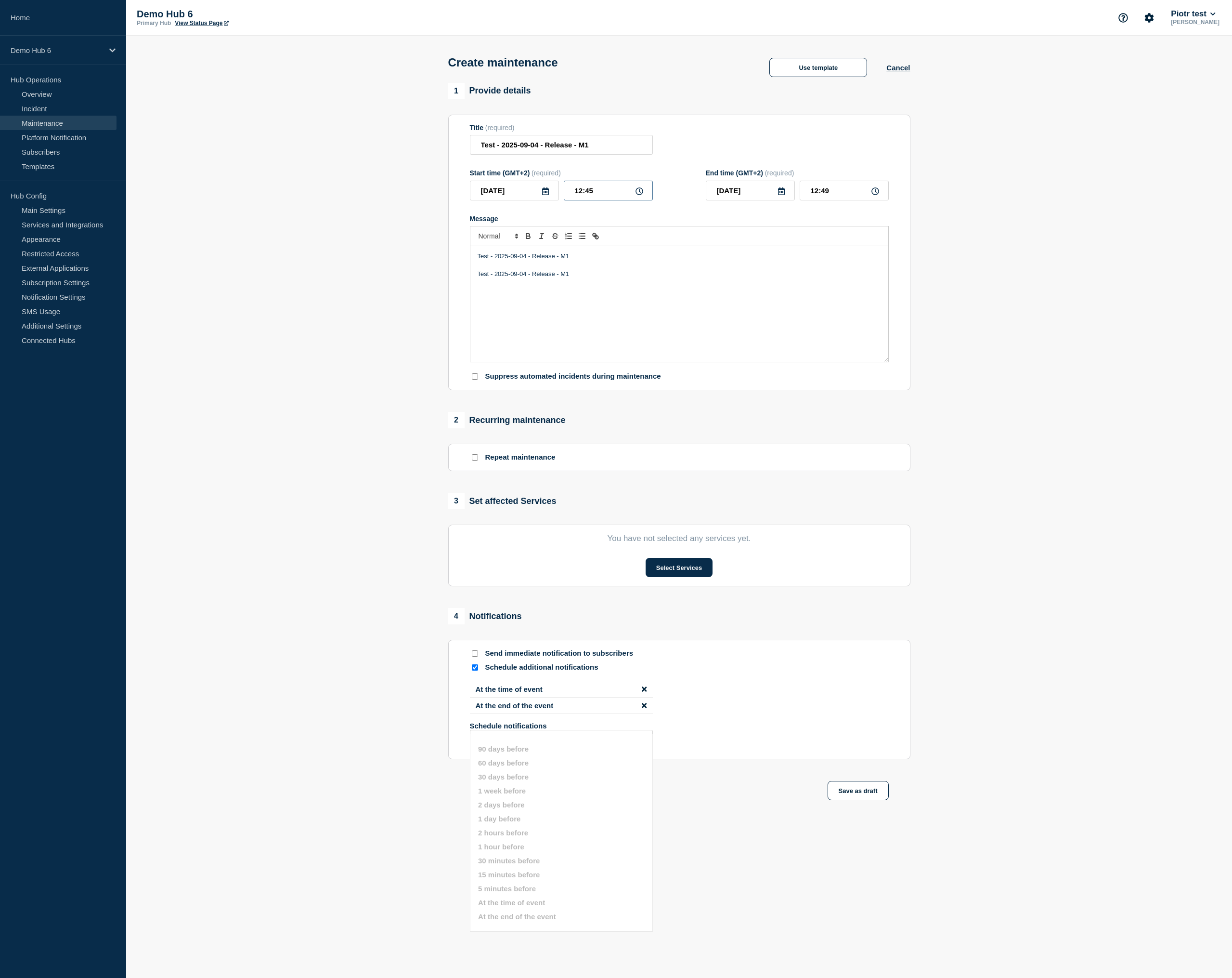
click at [594, 199] on input "12:45" at bounding box center [609, 191] width 89 height 20
type input "12:47"
type input "12:51"
click at [519, 750] on button "Choose" at bounding box center [562, 740] width 183 height 20
click at [514, 668] on button "5 minutes before" at bounding box center [507, 664] width 58 height 8
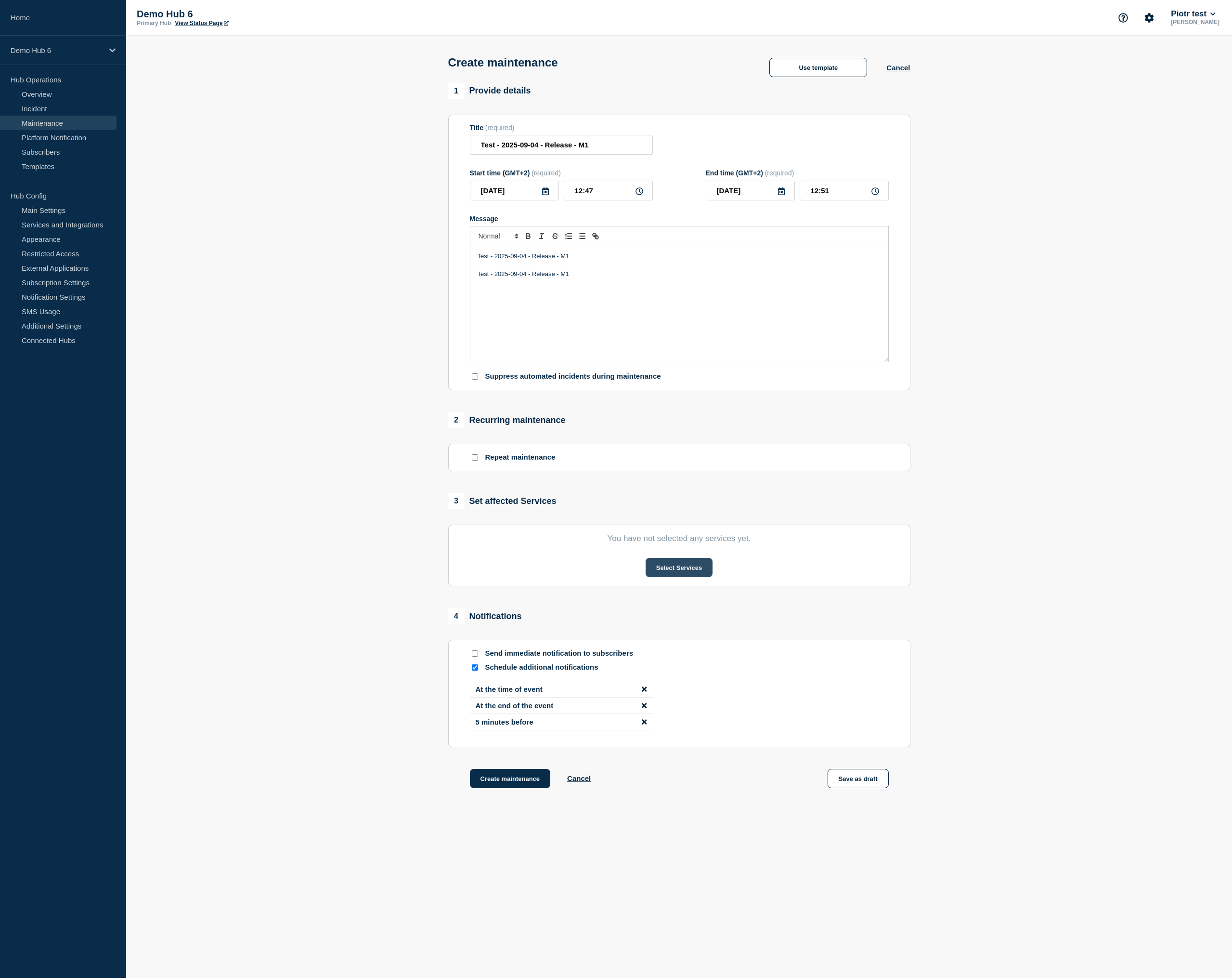
click at [667, 577] on button "Select Services" at bounding box center [679, 567] width 67 height 19
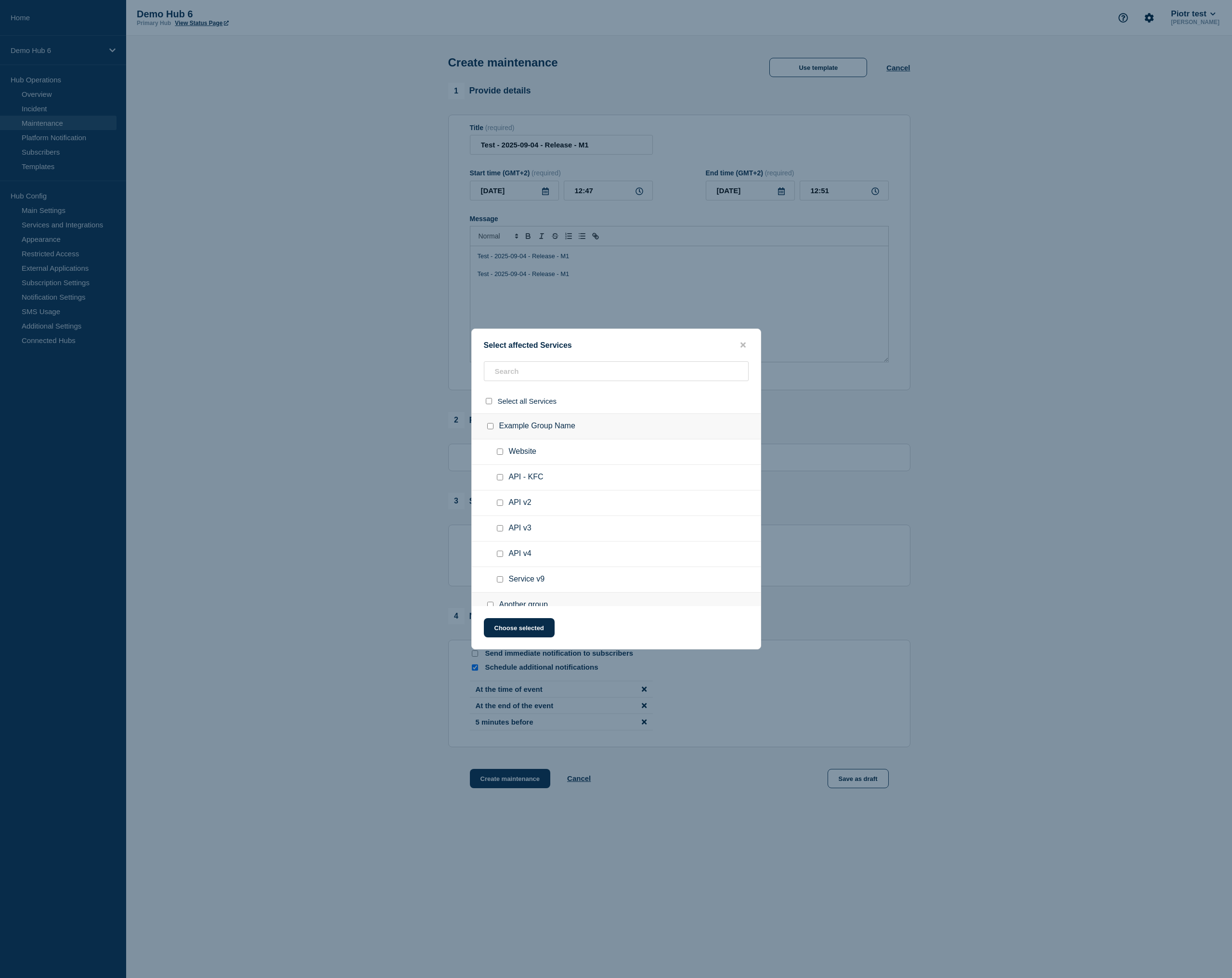
drag, startPoint x: 501, startPoint y: 457, endPoint x: 500, endPoint y: 473, distance: 16.0
click at [501, 455] on input "Website checkbox" at bounding box center [500, 452] width 7 height 7
checkbox input "true"
click at [511, 631] on button "Choose selected" at bounding box center [519, 627] width 71 height 19
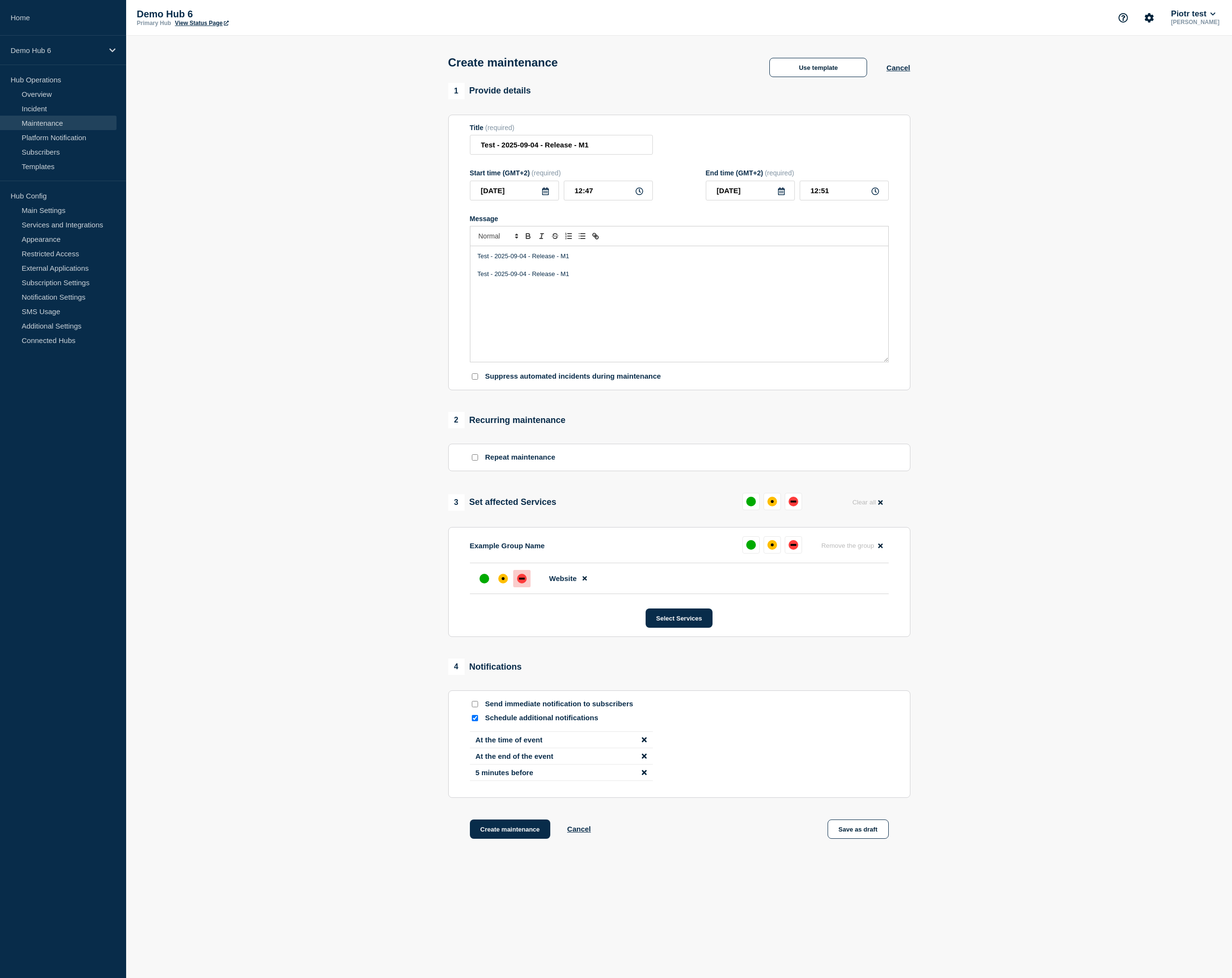
click at [522, 583] on div "down" at bounding box center [522, 579] width 10 height 10
click at [525, 838] on button "Create maintenance" at bounding box center [510, 828] width 81 height 19
